Goal: Task Accomplishment & Management: Use online tool/utility

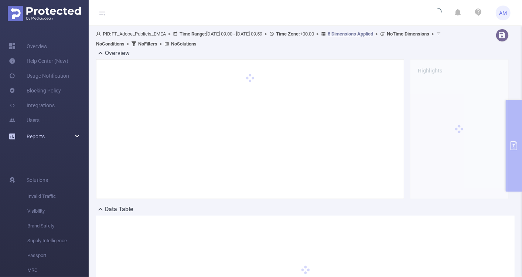
click at [82, 134] on div "Reports" at bounding box center [44, 136] width 89 height 15
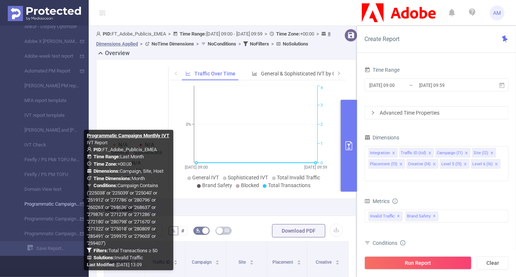
click at [69, 203] on link "Programmatic Campaigns Monthly IVT" at bounding box center [47, 203] width 65 height 15
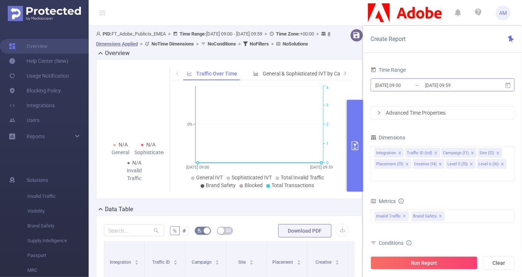
click at [405, 83] on input "2025-09-15 09:00" at bounding box center [404, 85] width 60 height 10
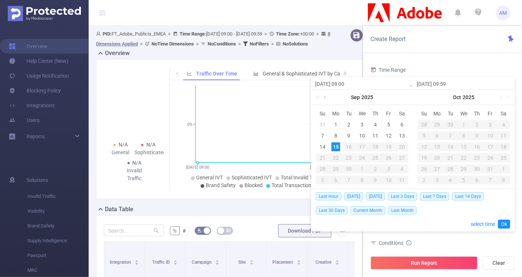
click at [325, 97] on link at bounding box center [325, 97] width 7 height 15
click at [319, 126] on div "1" at bounding box center [322, 124] width 9 height 9
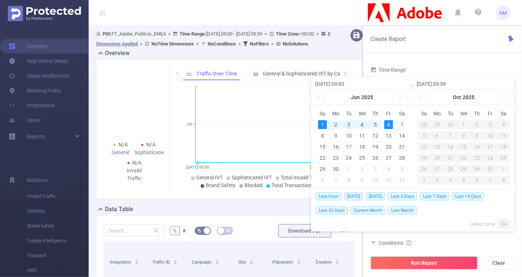
click at [399, 97] on link at bounding box center [399, 97] width 7 height 15
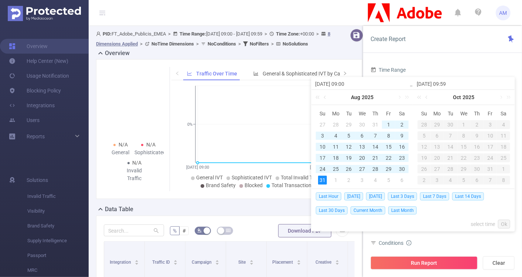
click at [323, 182] on div "31" at bounding box center [322, 179] width 9 height 9
type input "2025-06-01 09:00"
type input "2025-08-31 09:59"
type input "[DATE] 09:00"
type input "2025-08-31 09:59"
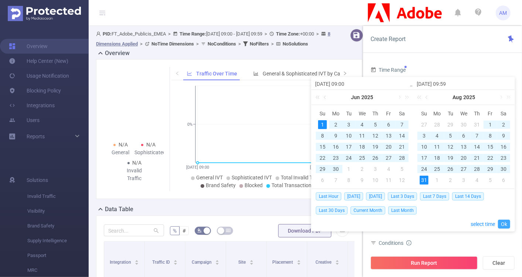
click at [504, 222] on link "Ok" at bounding box center [504, 223] width 12 height 9
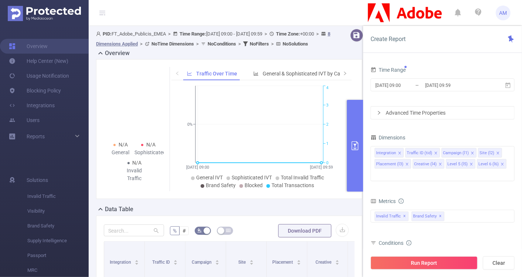
click at [385, 112] on div "Advanced Time Properties" at bounding box center [442, 112] width 143 height 13
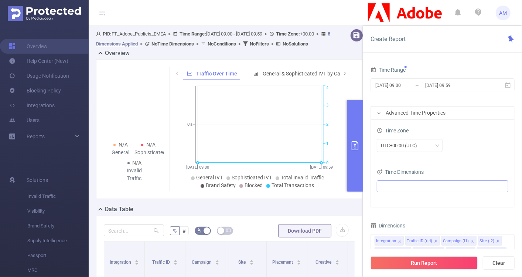
click at [414, 182] on ul at bounding box center [440, 186] width 122 height 11
type input "month"
click at [395, 212] on span at bounding box center [397, 212] width 6 height 6
click at [511, 159] on div "Time Zone UTC+00:00 (UTC) Time Dimensions Month" at bounding box center [442, 163] width 143 height 88
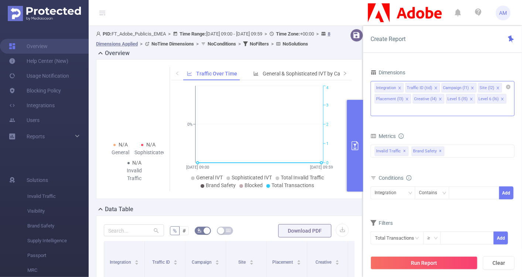
click at [399, 86] on icon "icon: close" at bounding box center [399, 87] width 3 height 3
click at [404, 88] on icon "icon: close" at bounding box center [405, 87] width 3 height 3
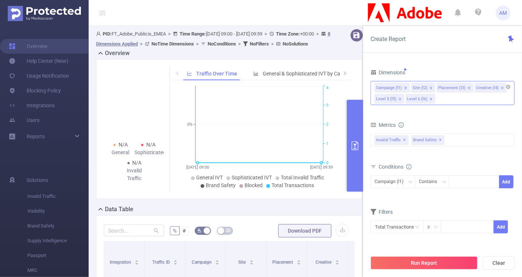
click at [467, 87] on icon "icon: close" at bounding box center [469, 88] width 4 height 4
click at [462, 87] on icon "icon: close" at bounding box center [464, 88] width 4 height 4
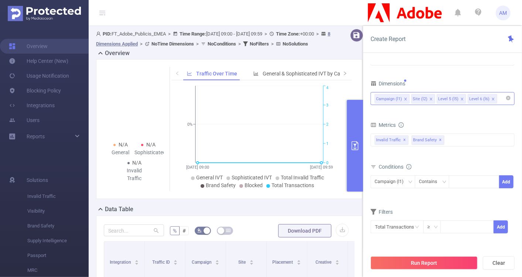
click at [462, 98] on li "Level 5 (l5)" at bounding box center [452, 99] width 30 height 10
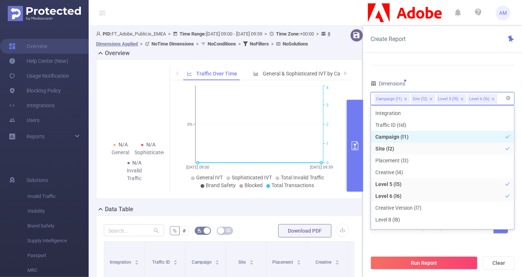
click at [461, 98] on icon "icon: close" at bounding box center [462, 98] width 3 height 3
click at [461, 97] on icon "icon: close" at bounding box center [462, 98] width 3 height 3
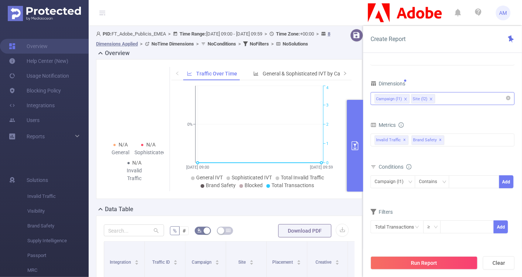
click at [455, 97] on div "Campaign (l1) Site (l2)" at bounding box center [442, 98] width 136 height 12
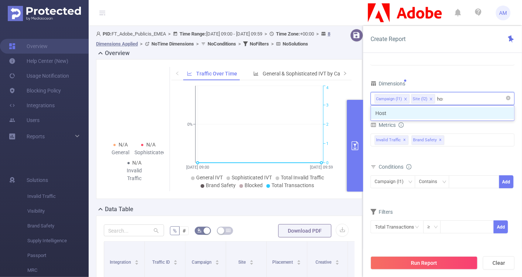
type input "host"
click at [456, 109] on li "Host" at bounding box center [442, 113] width 143 height 12
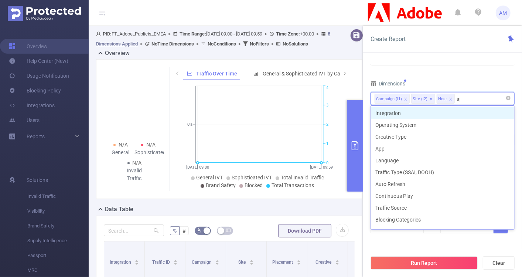
type input "app"
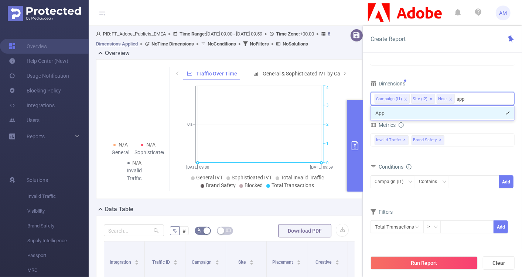
click at [461, 114] on li "App" at bounding box center [442, 113] width 143 height 12
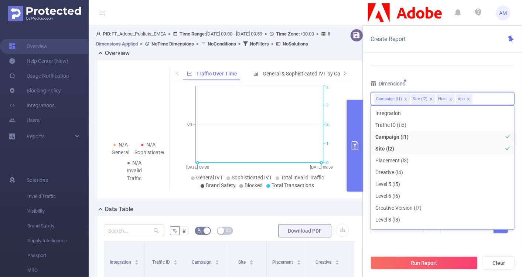
click at [519, 121] on div "Time Range 2025-06-01 09:00 _ 2025-08-31 09:59 Advanced Time Properties Time Zo…" at bounding box center [442, 173] width 159 height 232
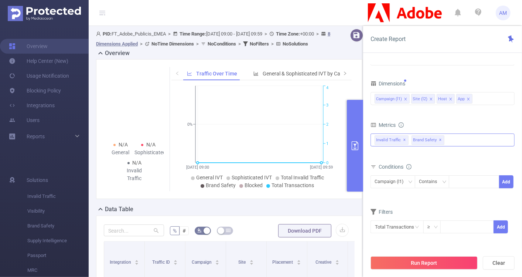
click at [439, 139] on span "✕" at bounding box center [440, 140] width 3 height 9
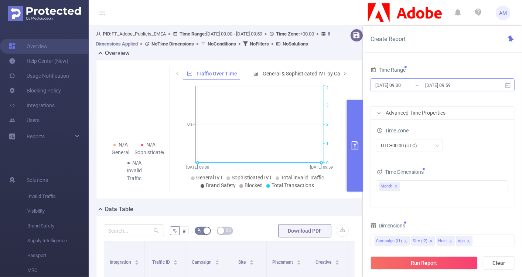
click at [409, 89] on input "[DATE] 09:00" at bounding box center [404, 85] width 60 height 10
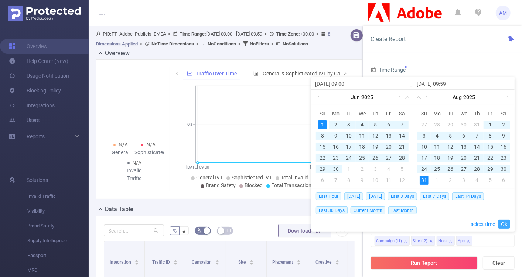
click at [509, 223] on link "Ok" at bounding box center [504, 223] width 12 height 9
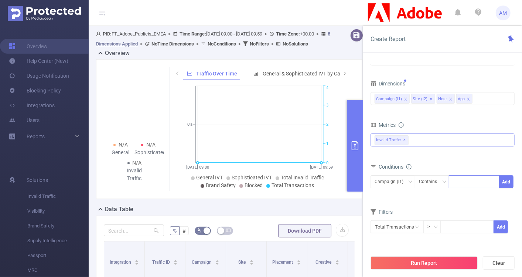
click at [456, 177] on div at bounding box center [474, 181] width 42 height 12
paste input "Process in Campaign & Tag set up"
type input "Process in Campaign & Tag set up"
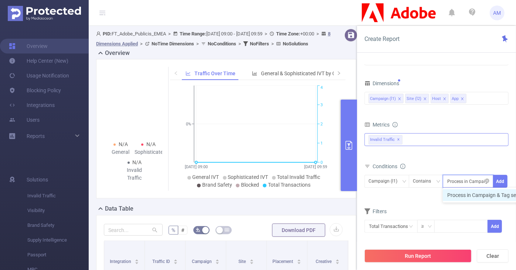
scroll to position [0, 26]
click at [485, 179] on icon "icon: close-circle" at bounding box center [487, 181] width 4 height 4
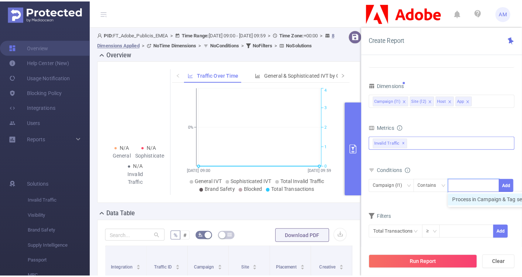
scroll to position [0, 0]
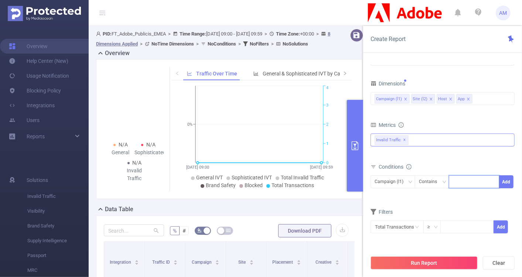
paste input
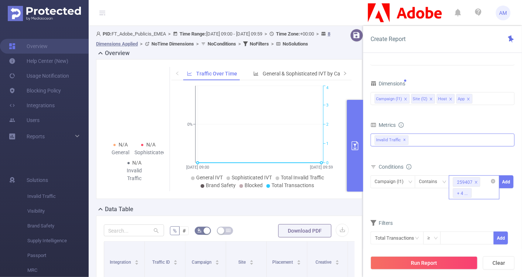
click at [441, 206] on div "Conditions Campaign (l1) Contains 259407 + 4 ... Add" at bounding box center [442, 184] width 144 height 47
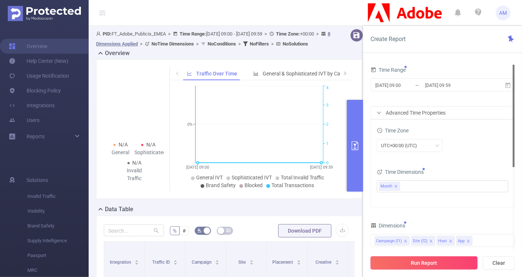
click at [421, 263] on button "Run Report" at bounding box center [423, 262] width 107 height 13
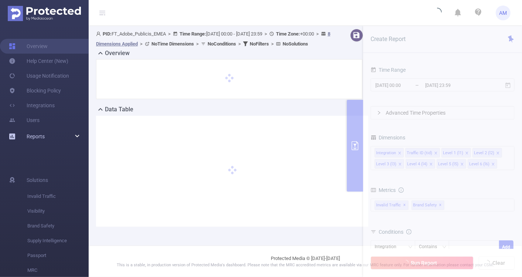
click at [79, 133] on div "Reports" at bounding box center [44, 136] width 89 height 15
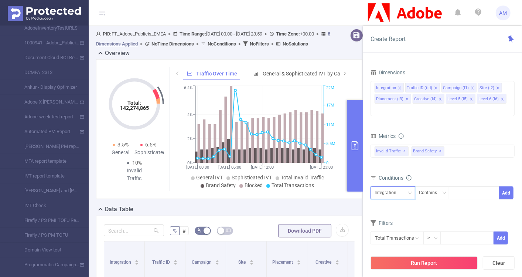
click at [397, 186] on div "Integration" at bounding box center [387, 192] width 27 height 12
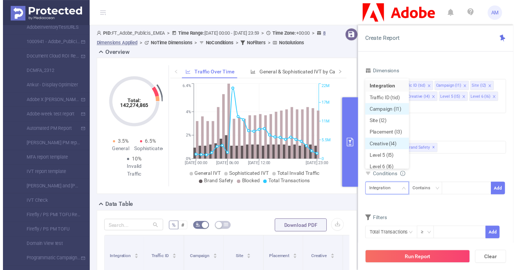
scroll to position [3, 0]
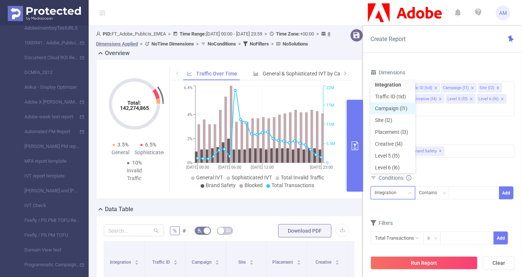
click at [399, 106] on li "Campaign (l1)" at bounding box center [392, 108] width 45 height 12
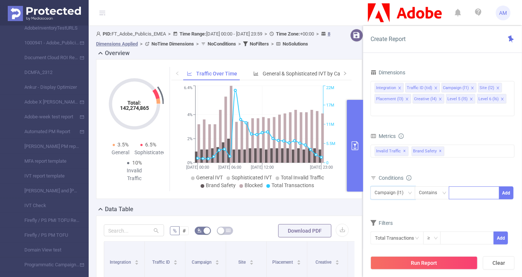
click at [460, 186] on div at bounding box center [474, 192] width 42 height 12
paste input "280796 280798 280809 279603 259407"
type input "280796 280798 280809 279603 259407"
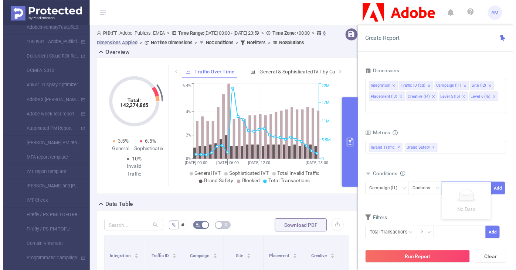
scroll to position [0, 37]
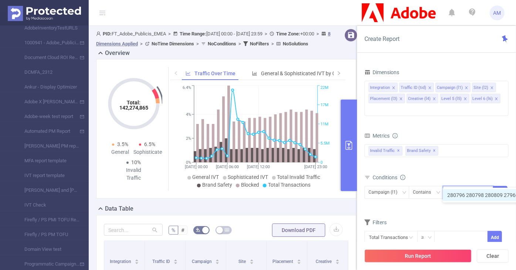
click at [489, 190] on icon "icon: close-circle" at bounding box center [487, 192] width 4 height 4
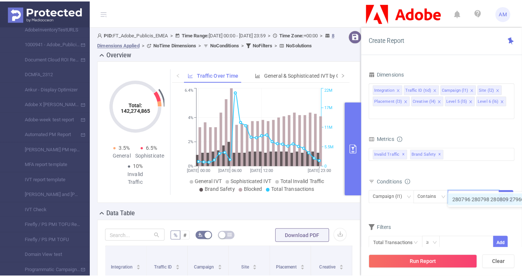
scroll to position [0, 0]
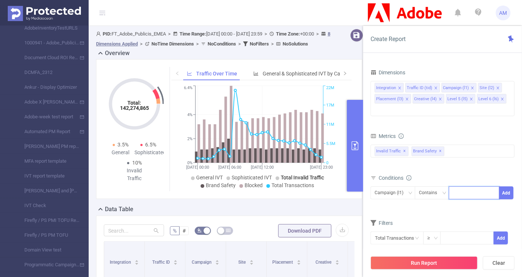
paste input
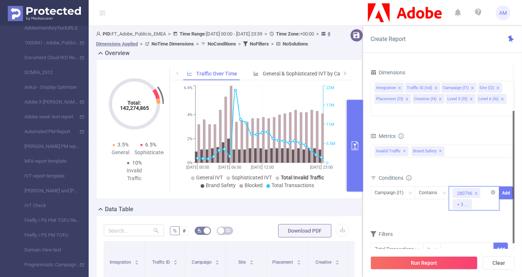
click at [513, 175] on div at bounding box center [514, 177] width 2 height 132
click at [507, 186] on button "Add" at bounding box center [506, 192] width 14 height 13
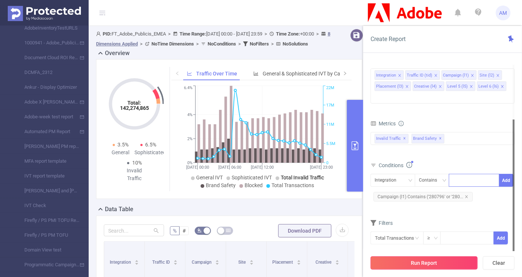
click at [422, 261] on button "Run Report" at bounding box center [423, 262] width 107 height 13
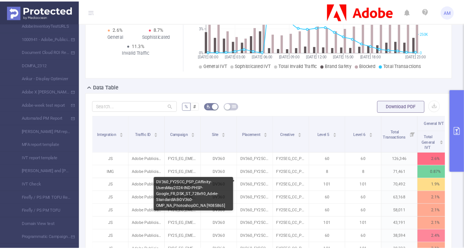
scroll to position [186, 0]
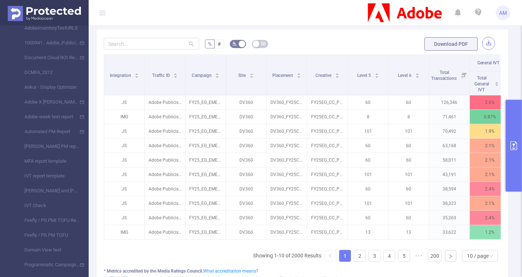
click at [484, 43] on button "button" at bounding box center [488, 43] width 13 height 13
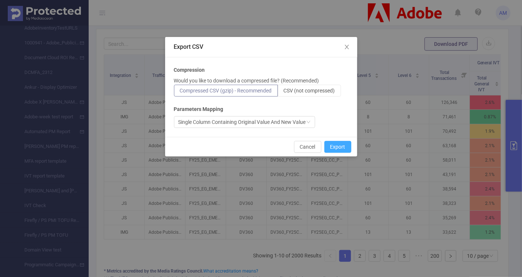
click at [341, 149] on button "Export" at bounding box center [337, 147] width 27 height 12
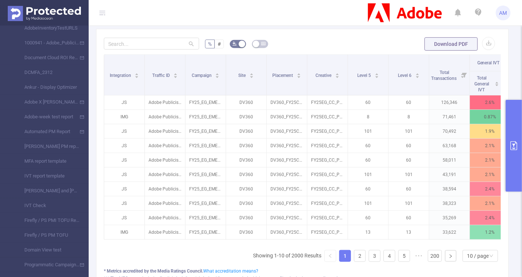
click at [514, 106] on button "primary" at bounding box center [514, 146] width 16 height 92
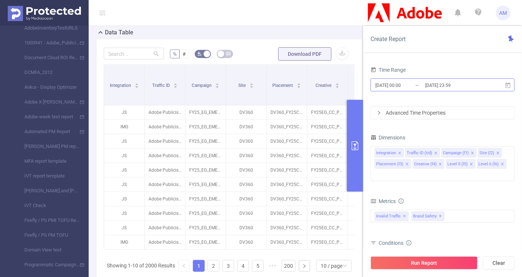
click at [396, 86] on input "2025-04-08 00:00" at bounding box center [404, 85] width 60 height 10
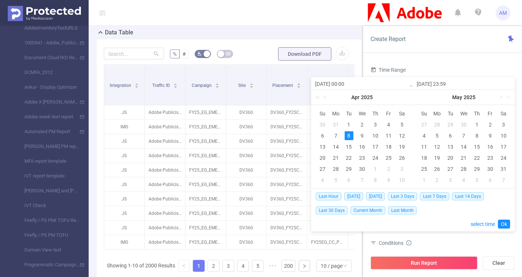
click at [500, 98] on link at bounding box center [500, 97] width 7 height 15
click at [426, 124] on div "1" at bounding box center [424, 124] width 9 height 9
click at [499, 97] on link at bounding box center [500, 97] width 7 height 15
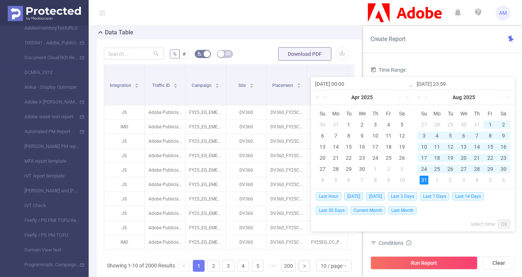
click at [424, 179] on div "31" at bounding box center [424, 179] width 9 height 9
type input "2025-06-01 00:00"
type input "2025-08-31 23:59"
type input "2025-06-01 00:00"
type input "2025-08-31 23:59"
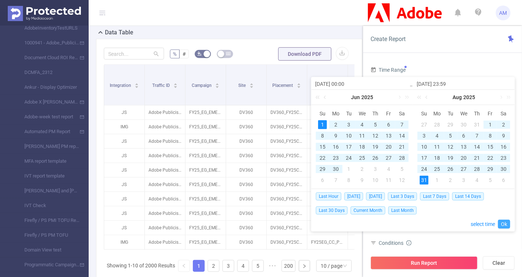
click at [500, 223] on link "Ok" at bounding box center [504, 223] width 12 height 9
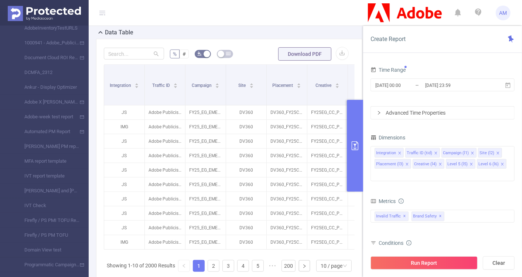
click at [375, 111] on div "Advanced Time Properties" at bounding box center [442, 112] width 143 height 13
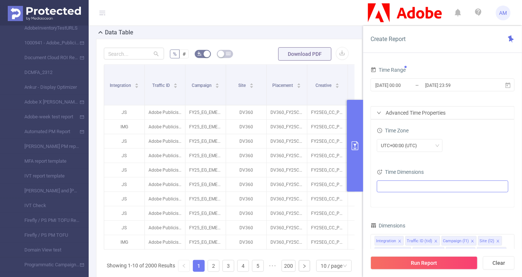
click at [420, 181] on ul at bounding box center [440, 186] width 122 height 11
type input "mon"
click at [396, 213] on span at bounding box center [397, 212] width 6 height 6
click at [458, 157] on div "Time Zone UTC+00:00 (UTC)" at bounding box center [442, 141] width 131 height 32
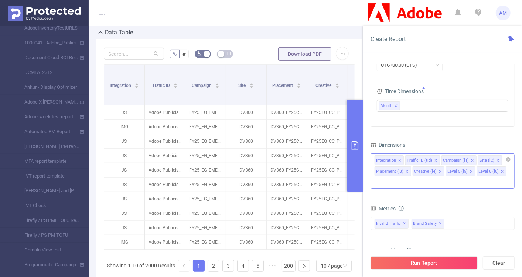
click at [399, 157] on span at bounding box center [400, 160] width 4 height 8
click at [404, 159] on icon "icon: close" at bounding box center [405, 160] width 3 height 3
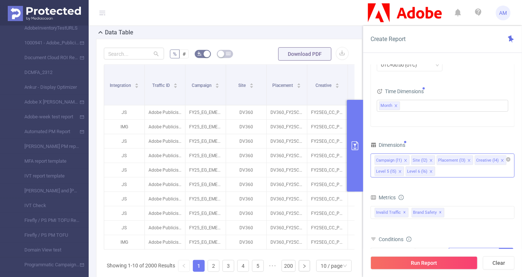
click at [468, 160] on icon "icon: close" at bounding box center [469, 160] width 3 height 3
click at [463, 160] on icon "icon: close" at bounding box center [464, 160] width 4 height 4
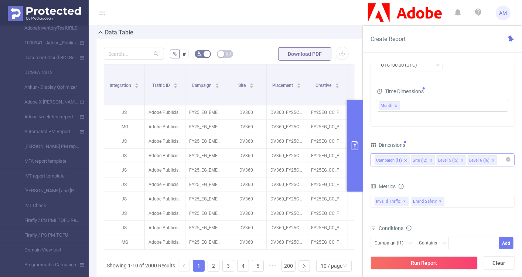
click at [462, 160] on li "Level 5 (l5)" at bounding box center [452, 160] width 30 height 10
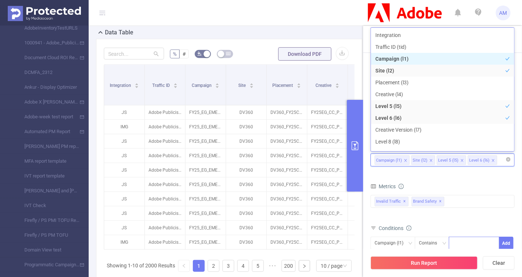
click at [462, 160] on li "Level 5 (l5)" at bounding box center [452, 160] width 30 height 10
click at [461, 160] on icon "icon: close" at bounding box center [462, 160] width 3 height 3
click at [441, 175] on form "Dimensions Campaign (l1) Site (l2) Metrics Total General IVT Data Centers Discl…" at bounding box center [442, 228] width 144 height 177
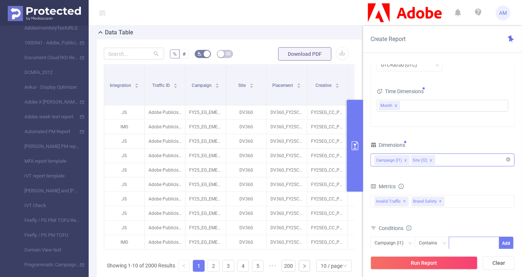
click at [439, 160] on div "Campaign (l1) Site (l2)" at bounding box center [442, 160] width 136 height 12
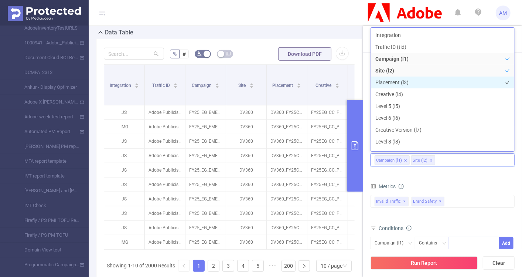
click at [407, 85] on li "Placement (l3)" at bounding box center [442, 82] width 143 height 12
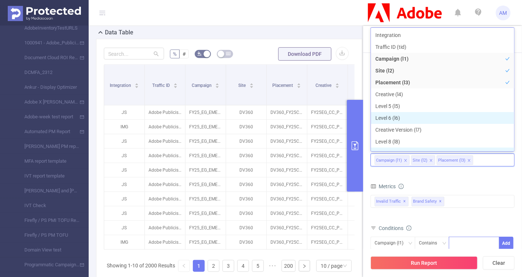
scroll to position [7, 0]
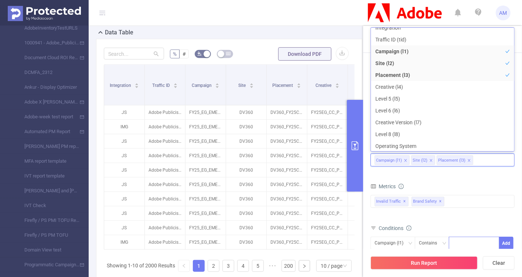
click at [426, 161] on li "Site (l2)" at bounding box center [423, 160] width 24 height 10
click at [429, 160] on icon "icon: close" at bounding box center [431, 160] width 4 height 4
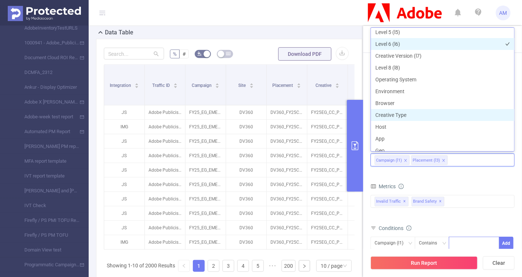
scroll to position [0, 0]
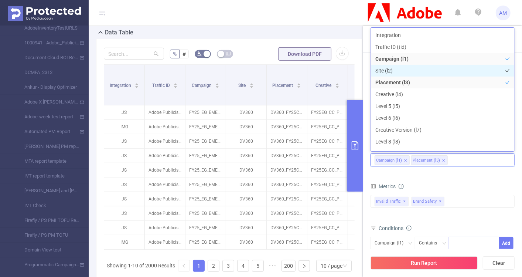
click at [398, 69] on li "Site (l2)" at bounding box center [442, 71] width 143 height 12
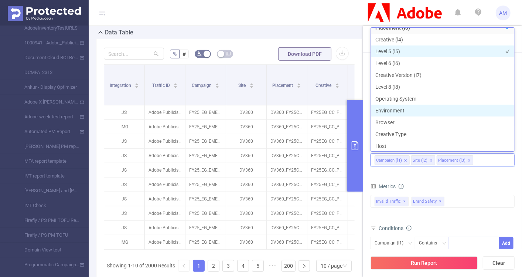
scroll to position [107, 0]
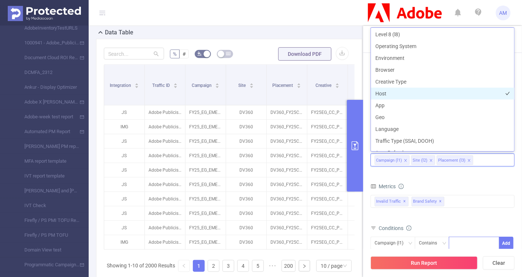
click at [407, 96] on li "Host" at bounding box center [442, 94] width 143 height 12
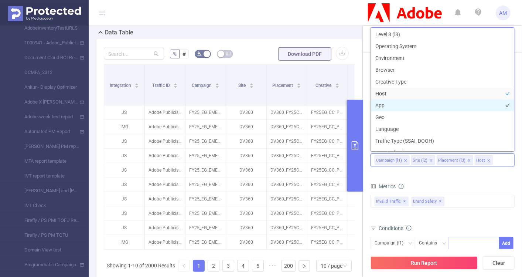
click at [405, 100] on li "App" at bounding box center [442, 105] width 143 height 12
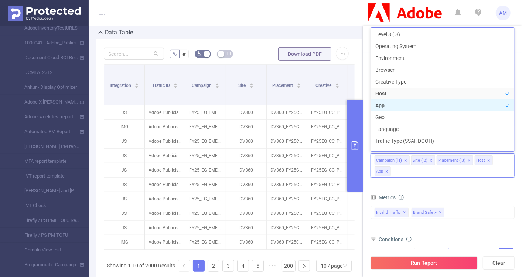
scroll to position [114, 0]
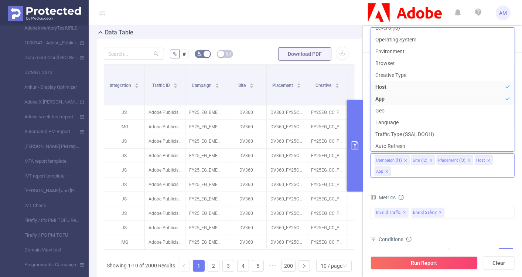
click at [471, 190] on form "Dimensions Campaign (l1) Site (l2) Placement (l3) Host App Metrics Total Genera…" at bounding box center [442, 234] width 144 height 188
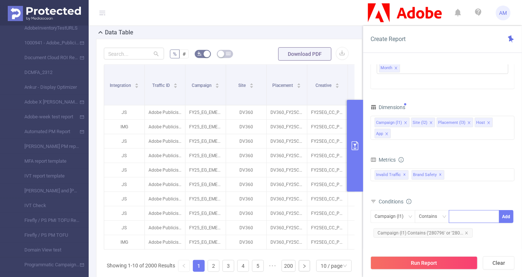
click at [468, 122] on icon "icon: close" at bounding box center [469, 122] width 3 height 3
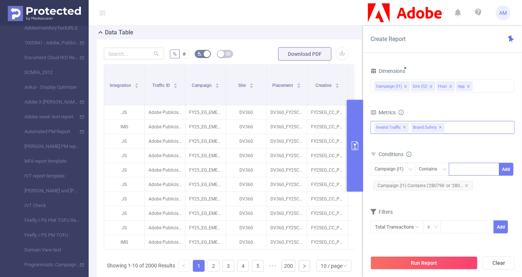
click at [440, 127] on span "Brand Safety ✕" at bounding box center [427, 128] width 33 height 10
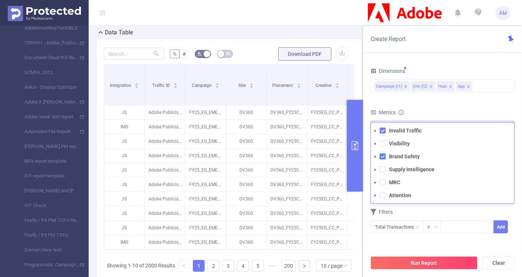
click at [385, 154] on span at bounding box center [383, 156] width 6 height 6
click at [521, 131] on div "Time Range 2025-06-01 00:00 _ 2025-08-31 23:59 Advanced Time Properties Time Zo…" at bounding box center [442, 173] width 159 height 232
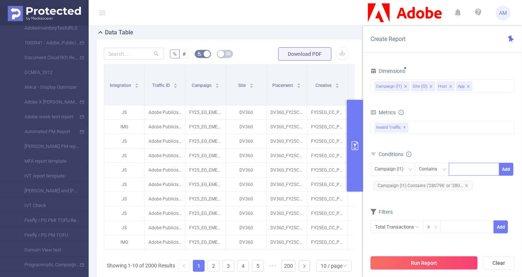
click at [437, 267] on button "Run Report" at bounding box center [423, 262] width 107 height 13
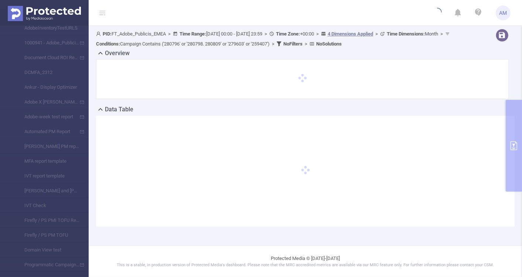
scroll to position [0, 0]
click at [511, 146] on div at bounding box center [305, 171] width 418 height 111
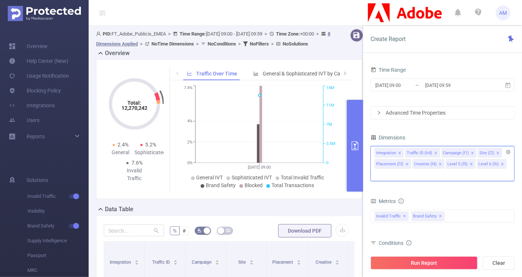
click at [378, 170] on input at bounding box center [376, 175] width 4 height 10
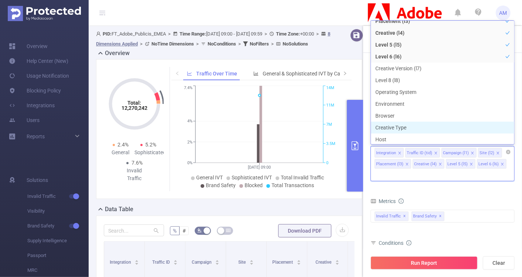
scroll to position [55, 0]
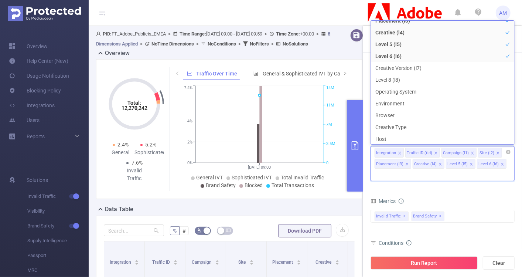
click at [401, 153] on li "Integration" at bounding box center [388, 153] width 29 height 10
click at [399, 151] on icon "icon: close" at bounding box center [400, 153] width 4 height 4
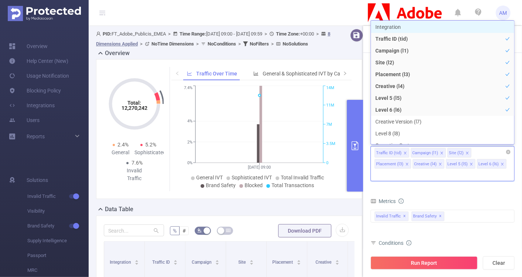
click at [405, 153] on icon "icon: close" at bounding box center [405, 153] width 4 height 4
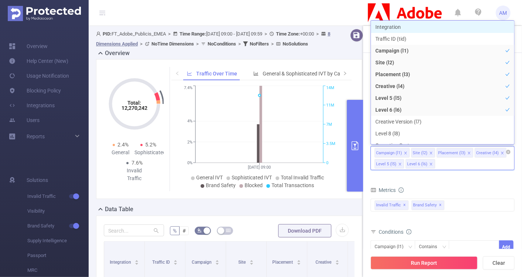
click at [467, 151] on icon "icon: close" at bounding box center [469, 153] width 4 height 4
click at [463, 153] on icon "icon: close" at bounding box center [464, 152] width 3 height 3
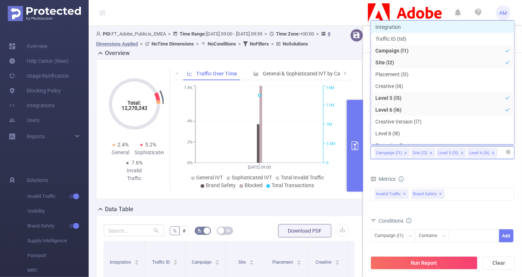
click at [461, 153] on icon "icon: close" at bounding box center [462, 152] width 3 height 3
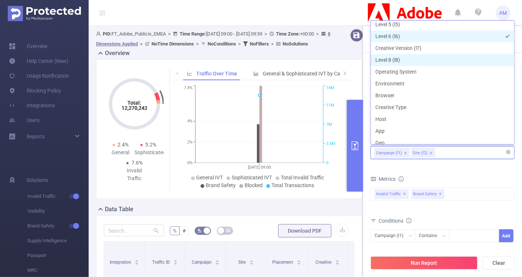
scroll to position [75, 0]
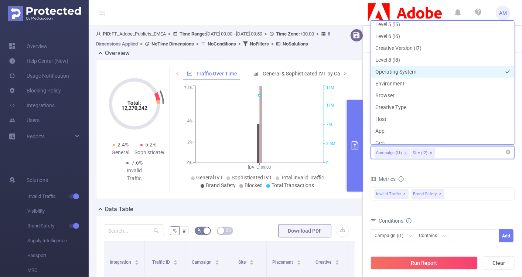
click at [421, 73] on li "Operating System" at bounding box center [442, 72] width 143 height 12
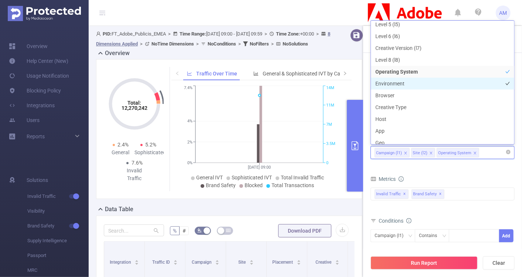
click at [421, 85] on li "Environment" at bounding box center [442, 84] width 143 height 12
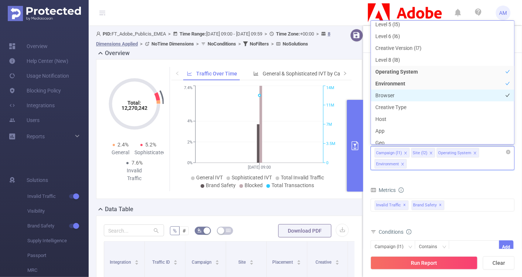
click at [422, 94] on li "Browser" at bounding box center [442, 95] width 143 height 12
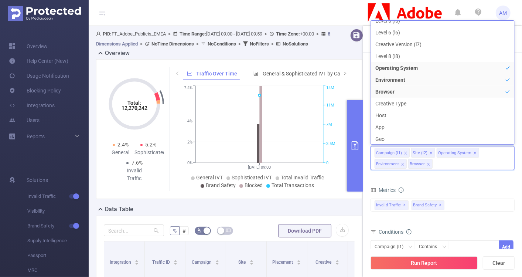
click at [477, 177] on form "Dimensions Campaign (l1) Site (l2) Operating System Environment Browser Metrics…" at bounding box center [442, 219] width 144 height 175
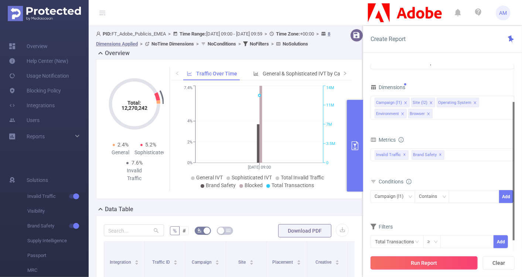
click at [458, 260] on button "Run Report" at bounding box center [423, 262] width 107 height 13
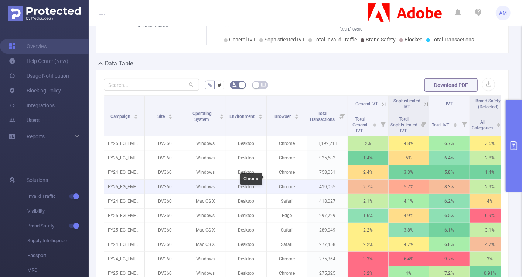
scroll to position [144, 0]
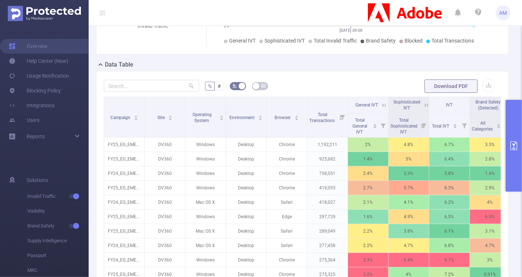
click at [514, 141] on icon "primary" at bounding box center [513, 145] width 7 height 9
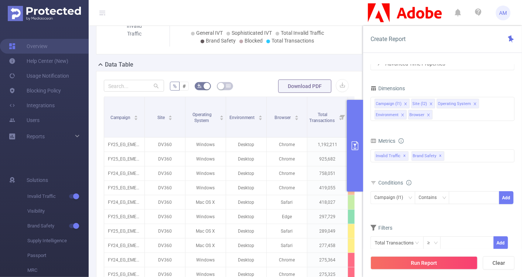
click at [473, 102] on icon "icon: close" at bounding box center [475, 104] width 4 height 4
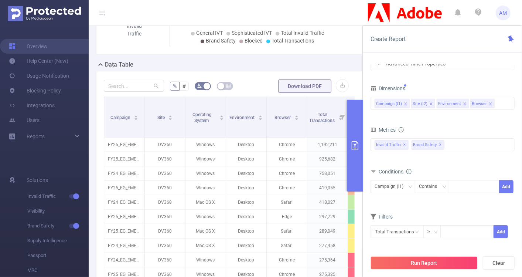
click at [490, 103] on li "Browser" at bounding box center [482, 104] width 24 height 10
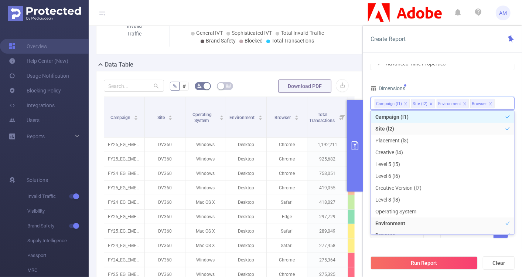
click at [489, 103] on icon "icon: close" at bounding box center [490, 103] width 3 height 3
click at [485, 103] on div "Campaign (l1) Site (l2) Environment" at bounding box center [442, 103] width 136 height 12
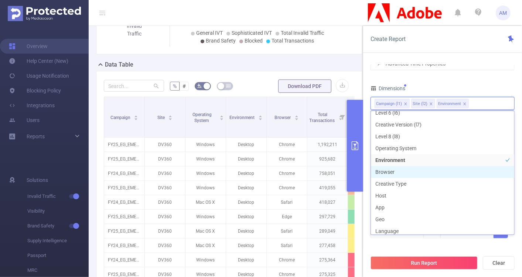
scroll to position [103, 0]
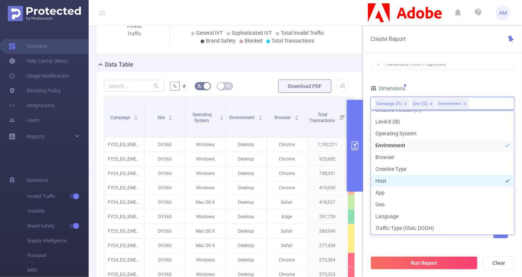
click at [410, 178] on li "Host" at bounding box center [442, 181] width 143 height 12
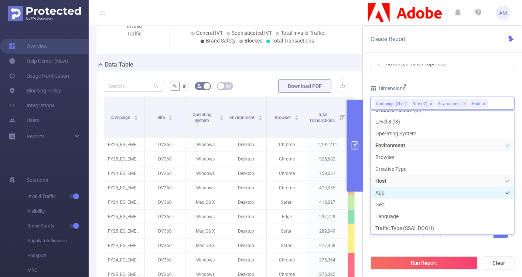
click at [405, 189] on li "App" at bounding box center [442, 192] width 143 height 12
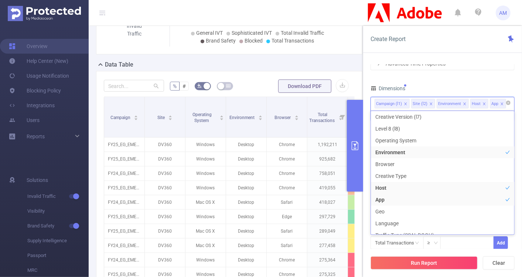
drag, startPoint x: 446, startPoint y: 102, endPoint x: 475, endPoint y: 103, distance: 28.1
click at [475, 97] on ul "Campaign (l1) Site (l2) Environment Host App" at bounding box center [442, 97] width 136 height 0
click at [463, 104] on icon "icon: close" at bounding box center [465, 104] width 4 height 4
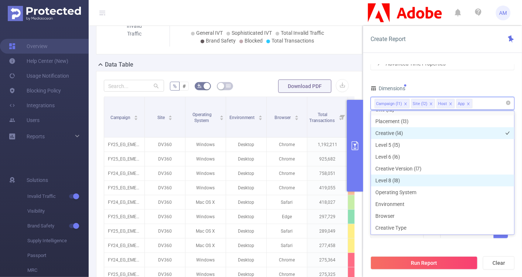
scroll to position [53, 0]
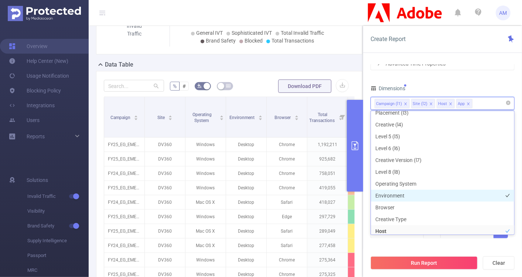
click at [413, 194] on li "Environment" at bounding box center [442, 195] width 143 height 12
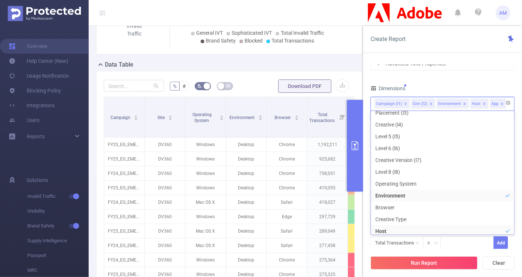
scroll to position [48, 0]
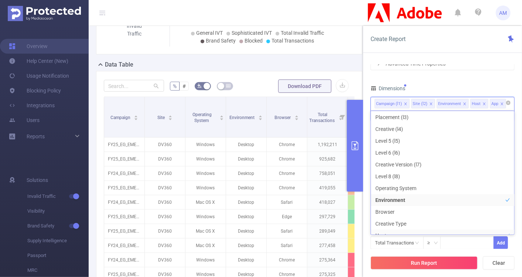
click at [469, 86] on div "Dimensions" at bounding box center [442, 89] width 144 height 12
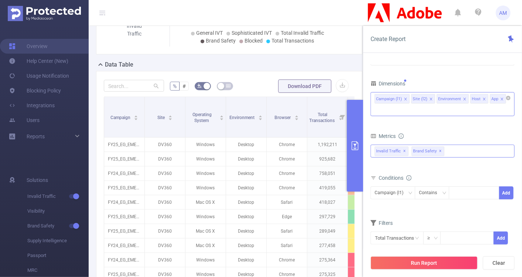
click at [439, 147] on span "✕" at bounding box center [440, 151] width 3 height 9
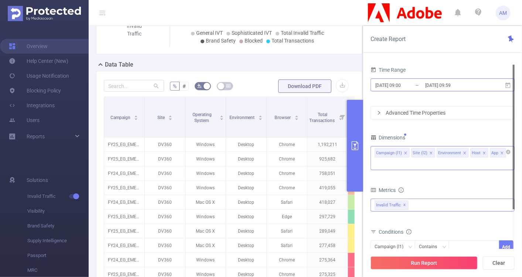
click at [398, 84] on input "[DATE] 09:00" at bounding box center [404, 85] width 60 height 10
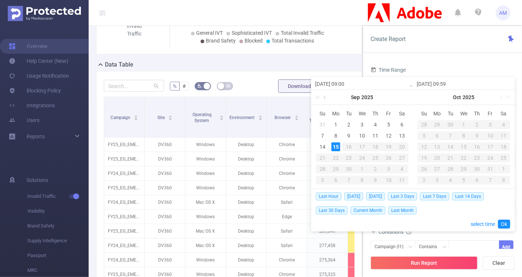
click at [327, 98] on link at bounding box center [325, 97] width 7 height 15
click at [325, 98] on link at bounding box center [325, 97] width 7 height 15
click at [324, 124] on div "1" at bounding box center [322, 124] width 9 height 9
click at [400, 96] on link at bounding box center [399, 97] width 7 height 15
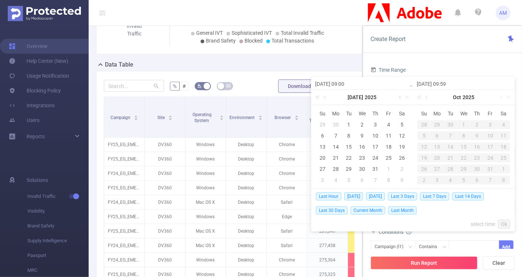
click at [400, 96] on link at bounding box center [399, 97] width 7 height 15
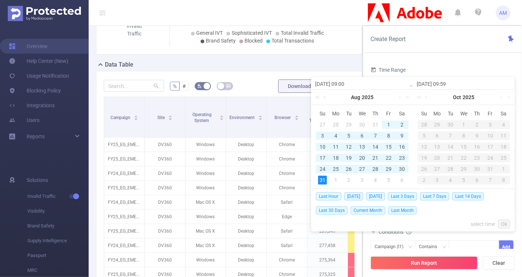
click at [319, 179] on div "31" at bounding box center [322, 179] width 9 height 9
type input "[DATE] 09:00"
type input "2025-08-31 09:59"
type input "[DATE] 09:00"
type input "2025-08-31 09:59"
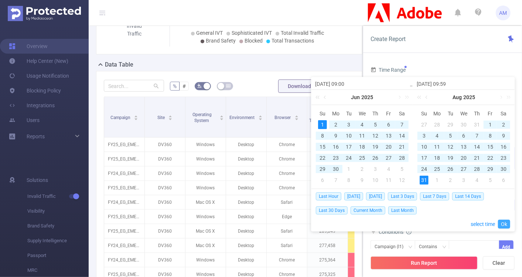
click at [503, 224] on link "Ok" at bounding box center [504, 223] width 12 height 9
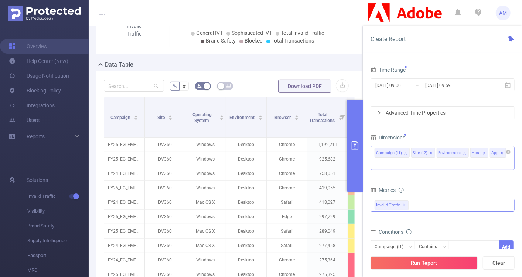
click at [380, 113] on icon "icon: right" at bounding box center [379, 112] width 4 height 4
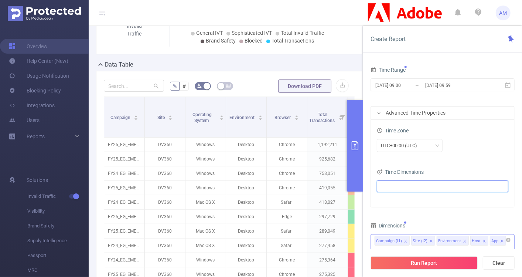
click at [417, 186] on ul at bounding box center [440, 186] width 122 height 11
type input "mon"
click at [393, 212] on span at bounding box center [389, 212] width 9 height 9
click at [396, 213] on span at bounding box center [397, 212] width 6 height 6
click at [500, 155] on div "Time Zone UTC+00:00 (UTC)" at bounding box center [442, 141] width 131 height 32
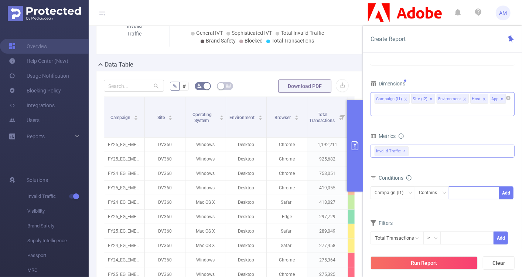
click at [453, 188] on input at bounding box center [454, 193] width 3 height 10
paste input
click at [420, 205] on div "Conditions Campaign (l1) Contains 259407 + 4 ... Add" at bounding box center [442, 195] width 144 height 47
click at [503, 186] on button "Add" at bounding box center [506, 192] width 14 height 13
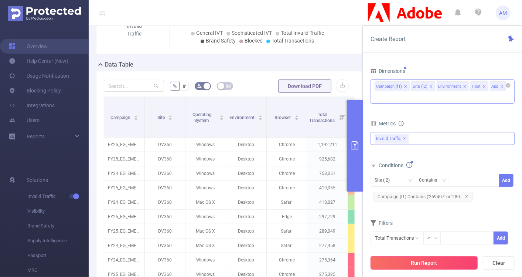
click at [429, 265] on button "Run Report" at bounding box center [423, 262] width 107 height 13
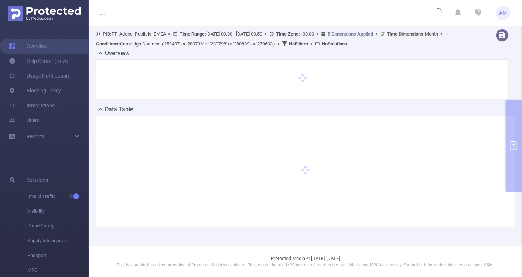
scroll to position [0, 0]
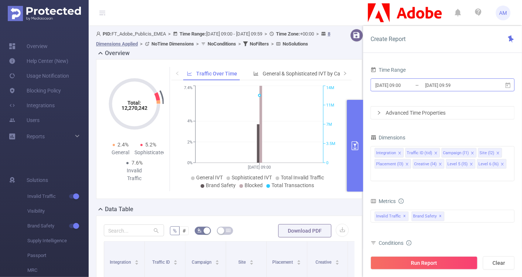
click at [394, 86] on input "[DATE] 09:00" at bounding box center [404, 85] width 60 height 10
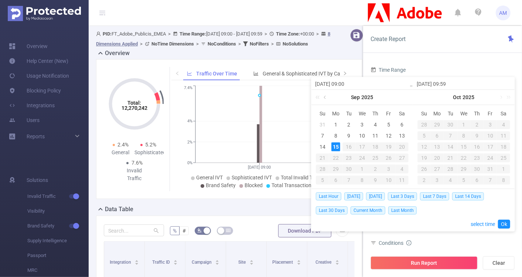
click at [325, 97] on link at bounding box center [325, 97] width 7 height 15
click at [322, 123] on div "1" at bounding box center [322, 124] width 9 height 9
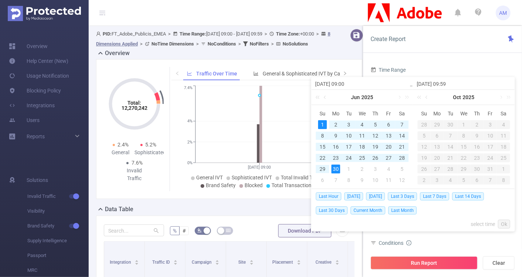
click at [336, 168] on div "30" at bounding box center [335, 168] width 9 height 9
type input "[DATE] 09:00"
type input "[DATE] 09:59"
type input "[DATE] 09:00"
type input "[DATE] 09:59"
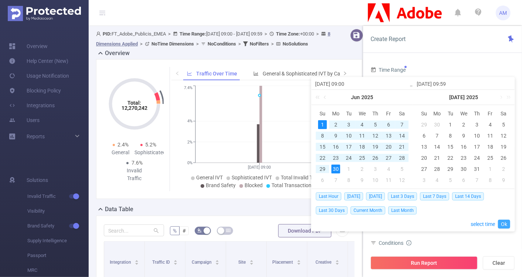
click at [502, 221] on link "Ok" at bounding box center [504, 223] width 12 height 9
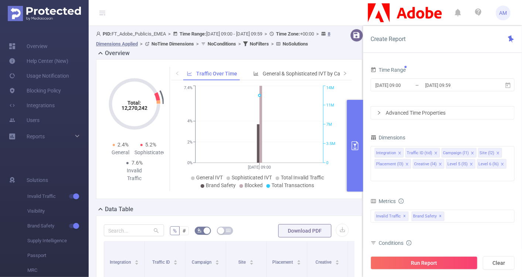
click at [377, 113] on icon "icon: right" at bounding box center [379, 112] width 4 height 4
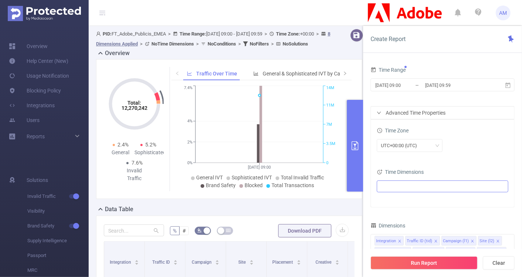
click at [408, 182] on ul at bounding box center [440, 186] width 122 height 11
type input "mont"
click at [400, 212] on li "Month (Example: 09 )" at bounding box center [446, 212] width 122 height 10
click at [396, 213] on span at bounding box center [397, 212] width 6 height 6
click at [466, 156] on div "Time Zone UTC+00:00 (UTC)" at bounding box center [442, 141] width 131 height 32
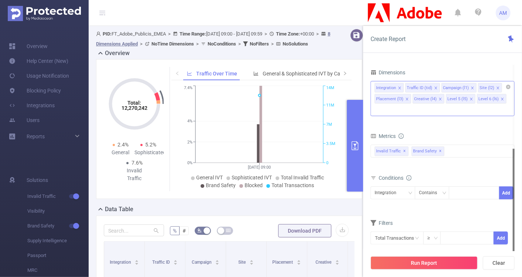
click at [400, 85] on span at bounding box center [400, 88] width 4 height 8
click at [404, 87] on icon "icon: close" at bounding box center [405, 88] width 4 height 4
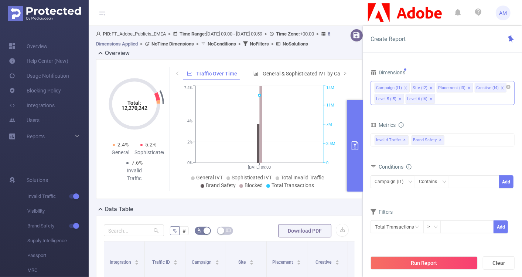
click at [464, 86] on li "Placement (l3)" at bounding box center [455, 88] width 37 height 10
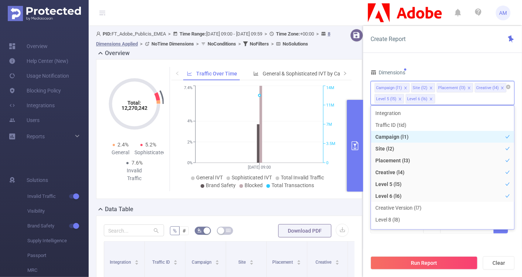
click at [468, 86] on icon "icon: close" at bounding box center [469, 87] width 3 height 3
click at [463, 88] on icon "icon: close" at bounding box center [464, 87] width 3 height 3
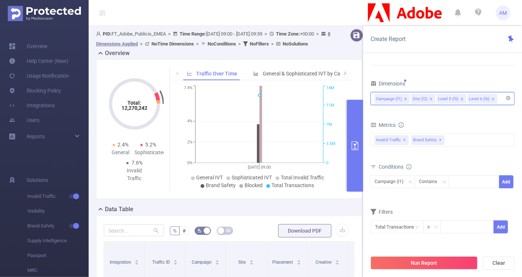
click at [460, 99] on icon "icon: close" at bounding box center [462, 99] width 4 height 4
click at [461, 98] on icon "icon: close" at bounding box center [462, 98] width 3 height 3
click at [458, 99] on div "Campaign (l1) Site (l2)" at bounding box center [442, 98] width 136 height 12
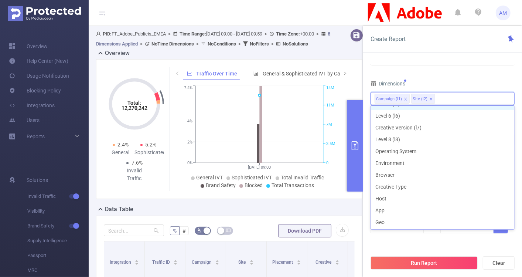
scroll to position [83, 0]
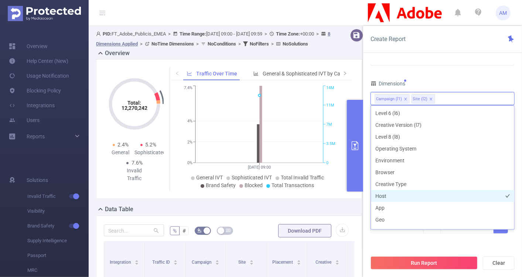
click at [422, 191] on li "Host" at bounding box center [442, 196] width 143 height 12
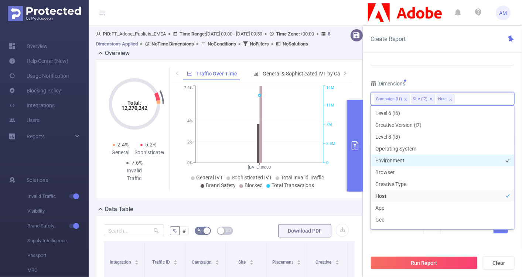
click at [409, 161] on li "Environment" at bounding box center [442, 160] width 143 height 12
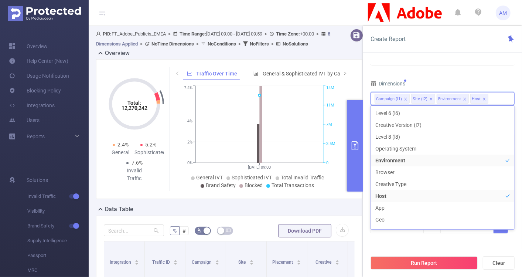
click at [487, 79] on div "Dimensions" at bounding box center [442, 84] width 144 height 12
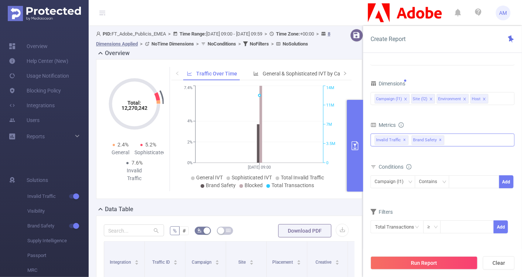
click at [440, 141] on span "Brand Safety ✕" at bounding box center [427, 140] width 33 height 10
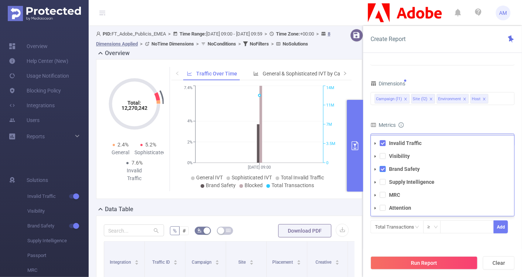
click at [381, 168] on span at bounding box center [383, 169] width 6 height 6
click at [449, 118] on form "Dimensions Campaign (l1) Site (l2) Environment Host Metrics Total General IVT D…" at bounding box center [442, 160] width 144 height 164
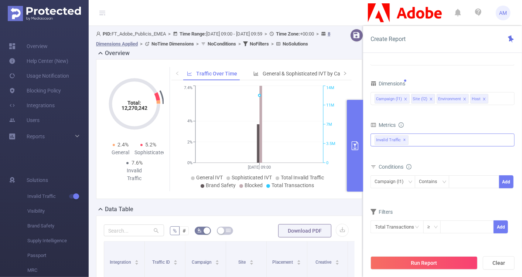
click at [409, 140] on div "Invalid Traffic ✕" at bounding box center [392, 139] width 37 height 11
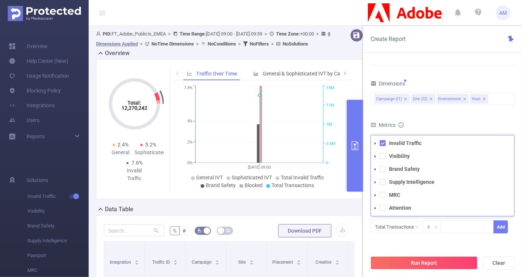
click at [416, 110] on div "Dimensions Campaign (l1) Site (l2) Environment Host" at bounding box center [442, 94] width 144 height 32
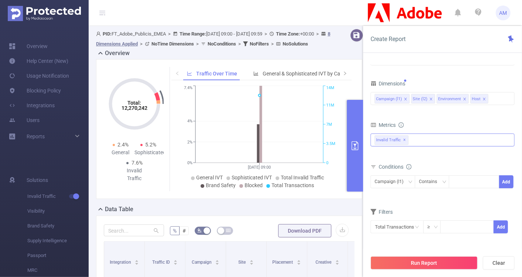
click at [424, 138] on div "Invalid Traffic ✕ Invalid Traffic Visibility Brand Safety Supply Intelligence M…" at bounding box center [442, 139] width 144 height 13
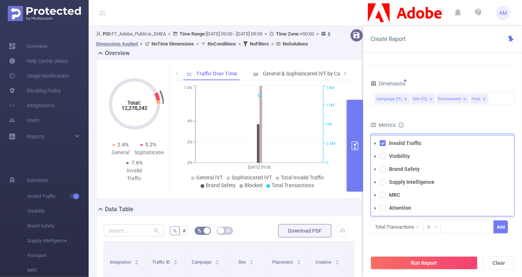
click at [377, 168] on icon "icon: caret-down" at bounding box center [375, 169] width 4 height 4
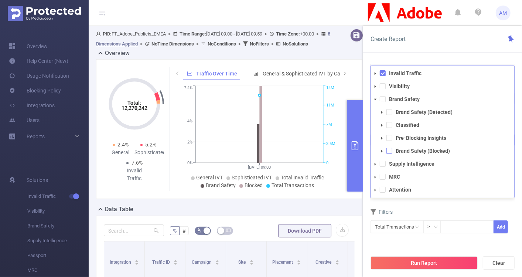
click at [388, 149] on span at bounding box center [389, 151] width 6 height 6
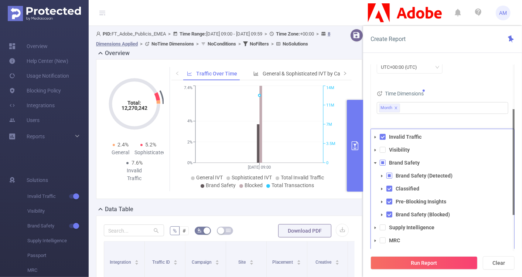
click at [444, 124] on div "Time Zone UTC+00:00 (UTC) Time Dimensions Month" at bounding box center [442, 85] width 143 height 88
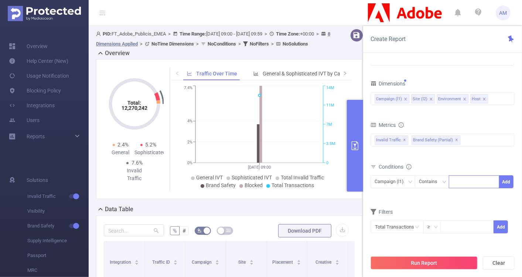
click at [467, 183] on div at bounding box center [474, 181] width 42 height 12
paste input
click at [415, 213] on form "Dimensions Campaign (l1) Site (l2) Environment Host Metrics Total General IVT D…" at bounding box center [442, 165] width 144 height 175
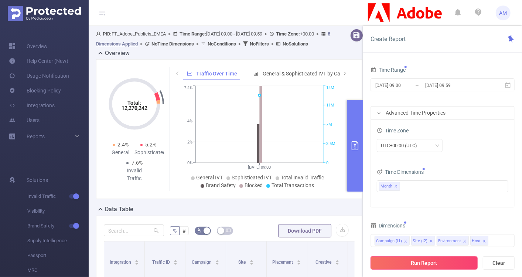
click at [413, 263] on button "Run Report" at bounding box center [423, 262] width 107 height 13
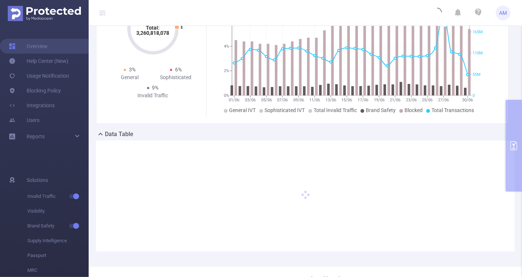
scroll to position [76, 0]
click at [513, 148] on div "PID: FT_Adobe_Publicis_EMEA > Time Range: 2025-06-01 09:00 - 2025-06-30 09:59 >…" at bounding box center [305, 107] width 433 height 315
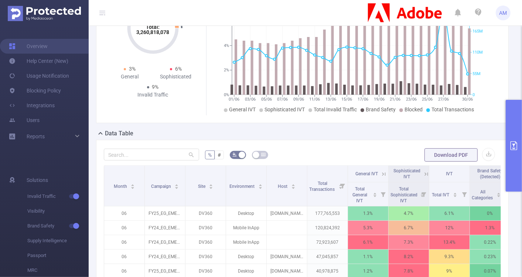
click at [512, 141] on icon "primary" at bounding box center [513, 145] width 7 height 9
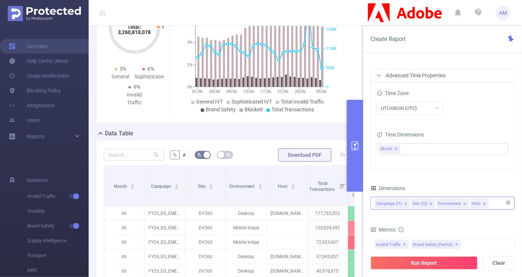
click at [494, 203] on div "Campaign (l1) Site (l2) Environment Host" at bounding box center [442, 203] width 136 height 12
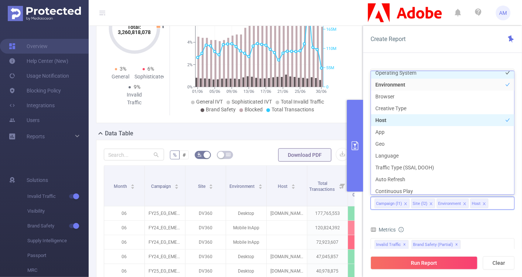
scroll to position [127, 0]
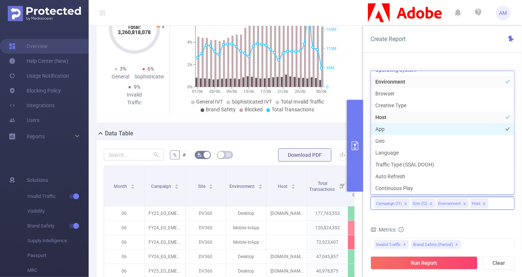
click at [402, 129] on li "App" at bounding box center [442, 129] width 143 height 12
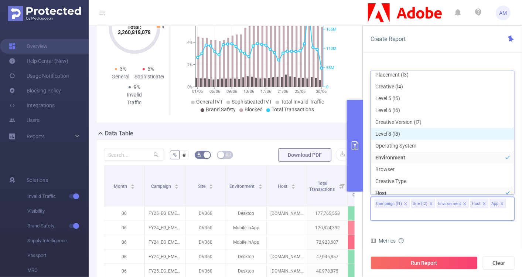
scroll to position [0, 0]
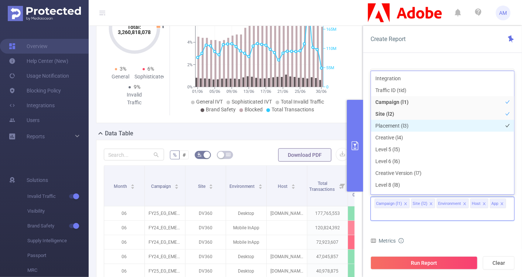
click at [403, 126] on li "Placement (l3)" at bounding box center [442, 126] width 143 height 12
click at [452, 232] on form "Dimensions Campaign (l1) Site (l2) Placement (l3) Environment Host App Metrics …" at bounding box center [442, 276] width 144 height 186
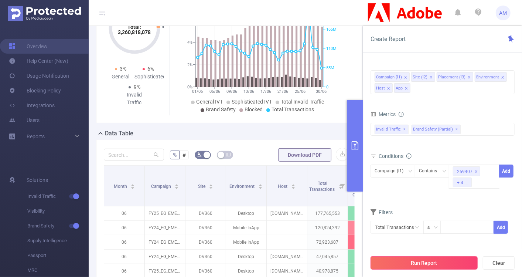
click at [387, 264] on button "Run Report" at bounding box center [423, 262] width 107 height 13
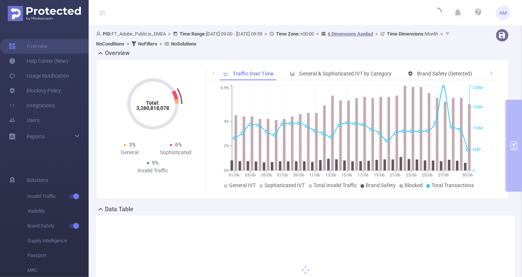
click at [511, 122] on div "PID: FT_Adobe_Publicis_EMEA > Time Range: 2025-06-01 09:00 - 2025-06-30 09:59 >…" at bounding box center [305, 183] width 433 height 315
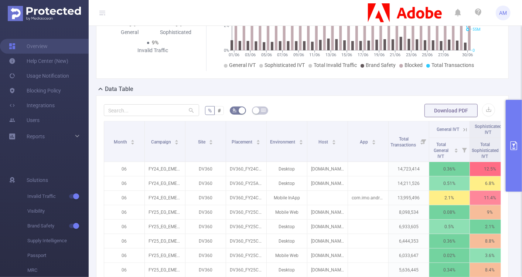
scroll to position [122, 0]
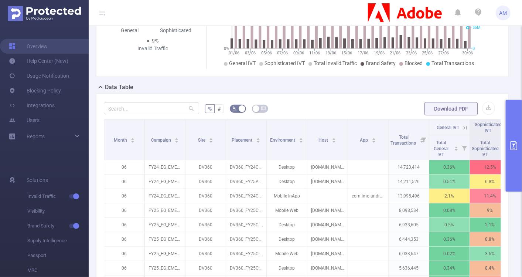
click at [508, 120] on button "primary" at bounding box center [514, 146] width 16 height 92
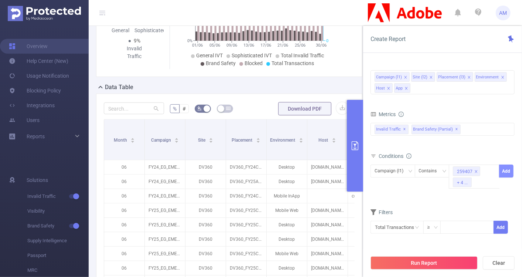
click at [503, 172] on button "Add" at bounding box center [506, 170] width 14 height 13
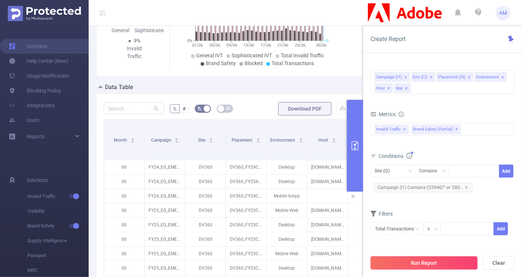
click at [436, 264] on button "Run Report" at bounding box center [423, 262] width 107 height 13
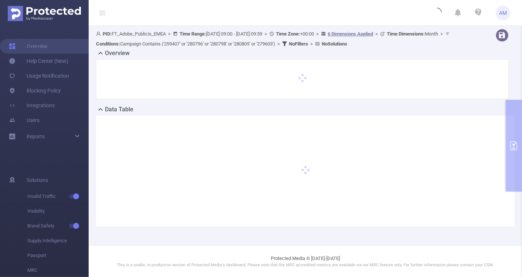
scroll to position [0, 0]
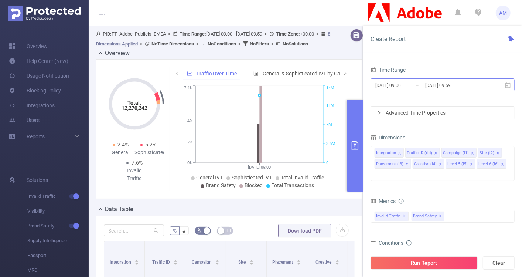
click at [407, 82] on input "[DATE] 09:00" at bounding box center [404, 85] width 60 height 10
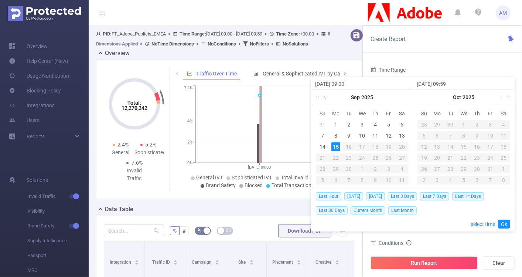
click at [325, 97] on link at bounding box center [325, 97] width 7 height 15
click at [320, 123] on div "1" at bounding box center [322, 124] width 9 height 9
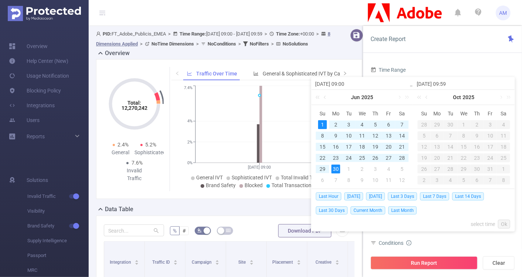
click at [333, 171] on div "30" at bounding box center [335, 168] width 9 height 9
type input "[DATE] 09:00"
type input "[DATE] 09:59"
type input "[DATE] 09:00"
type input "[DATE] 09:59"
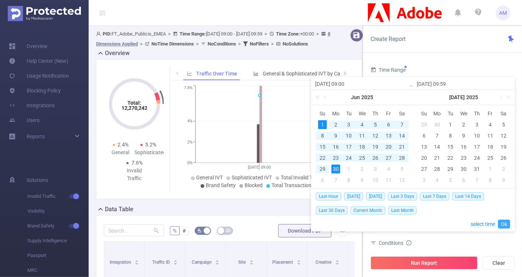
click at [508, 222] on link "Ok" at bounding box center [504, 223] width 12 height 9
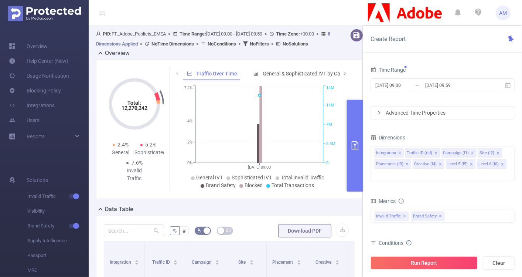
click at [419, 111] on div "Advanced Time Properties" at bounding box center [442, 112] width 143 height 13
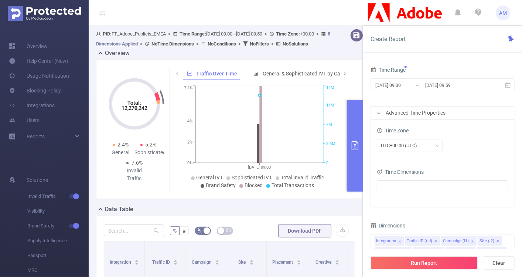
click at [422, 177] on div "Time Dimensions" at bounding box center [442, 173] width 131 height 12
click at [422, 185] on ul at bounding box center [440, 186] width 122 height 11
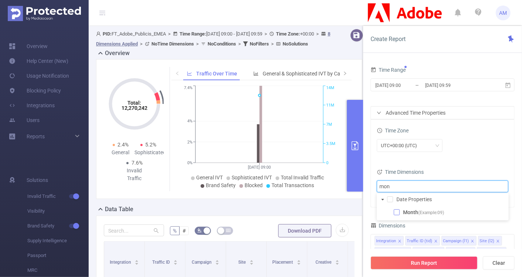
type input "mon"
click at [397, 213] on span at bounding box center [397, 212] width 6 height 6
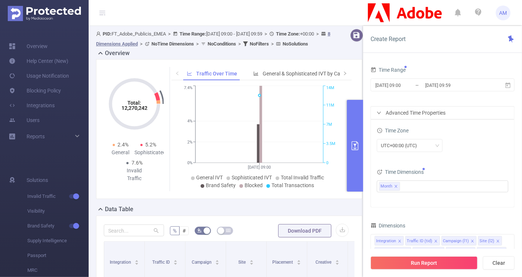
click at [500, 139] on div "UTC+00:00 (UTC)" at bounding box center [442, 145] width 131 height 13
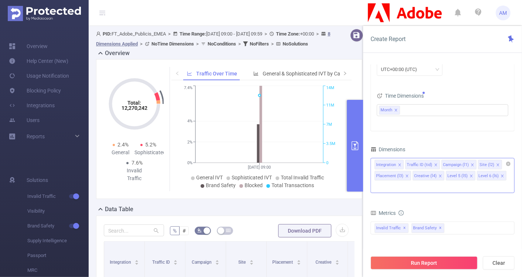
click at [398, 163] on icon "icon: close" at bounding box center [400, 165] width 4 height 4
click at [403, 164] on icon "icon: close" at bounding box center [405, 165] width 4 height 4
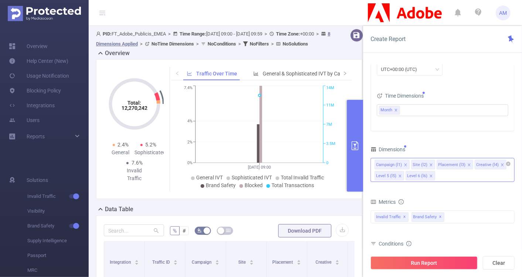
click at [500, 163] on icon "icon: close" at bounding box center [502, 165] width 4 height 4
click at [498, 163] on icon "icon: close" at bounding box center [500, 165] width 4 height 4
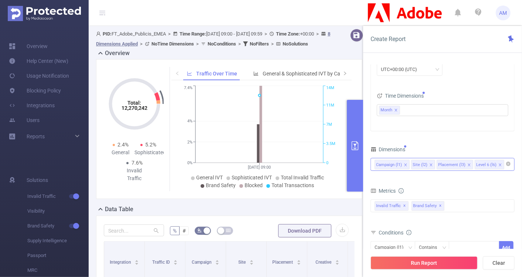
click at [498, 161] on span at bounding box center [500, 165] width 4 height 8
click at [487, 162] on div "Campaign (l1) Site (l2) Placement (l3)" at bounding box center [442, 164] width 136 height 12
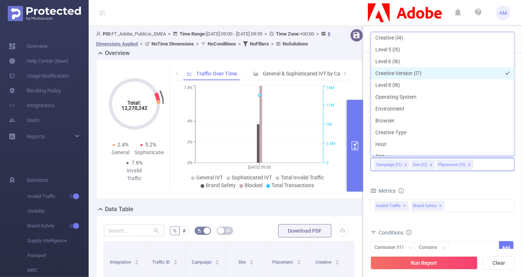
scroll to position [61, 0]
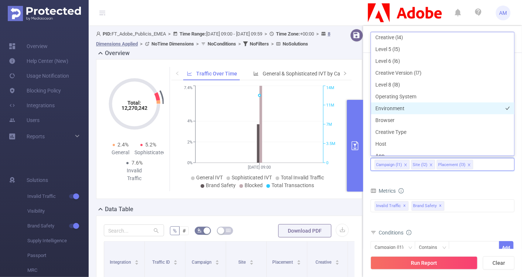
click at [404, 106] on li "Environment" at bounding box center [442, 108] width 143 height 12
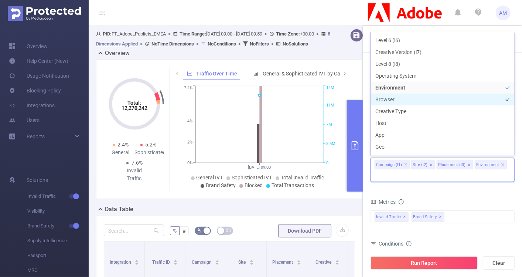
scroll to position [83, 0]
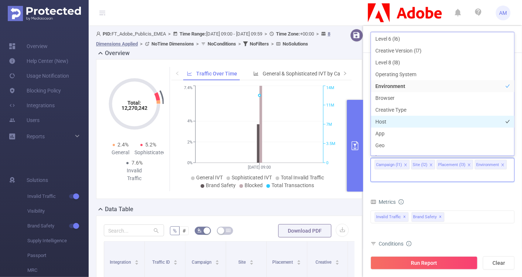
click at [408, 122] on li "Host" at bounding box center [442, 122] width 143 height 12
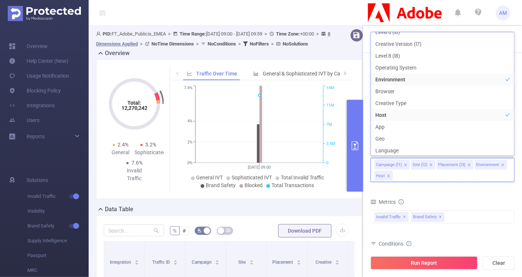
click at [443, 188] on form "Dimensions Campaign (l1) Site (l2) Placement (l3) Environment Host Metrics Tota…" at bounding box center [442, 231] width 144 height 175
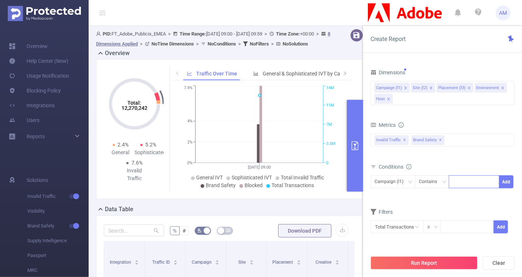
click at [460, 181] on div at bounding box center [474, 181] width 42 height 12
paste input
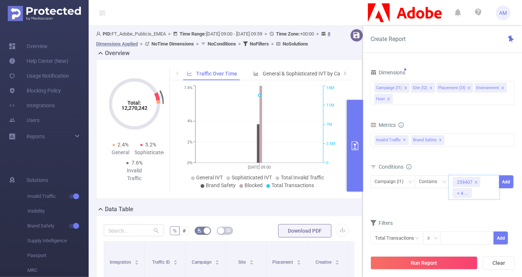
click at [436, 203] on div "Campaign (l1) Contains 259407 + 4 ... Add" at bounding box center [442, 190] width 144 height 32
click at [508, 178] on button "Add" at bounding box center [506, 181] width 14 height 13
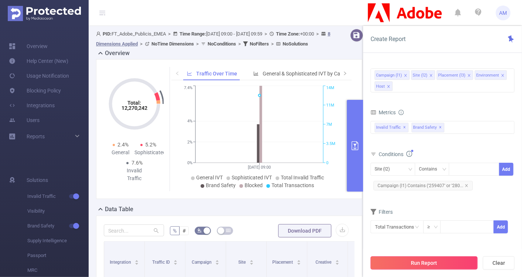
click at [417, 266] on button "Run Report" at bounding box center [423, 262] width 107 height 13
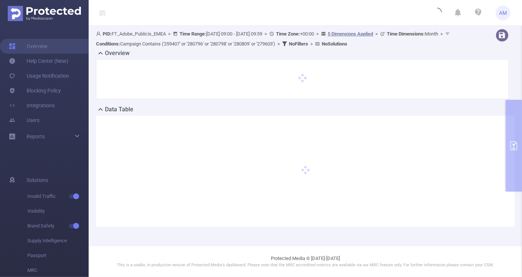
click at [408, 58] on div "Overview" at bounding box center [305, 54] width 418 height 10
click at [425, 51] on div "Overview" at bounding box center [305, 54] width 418 height 10
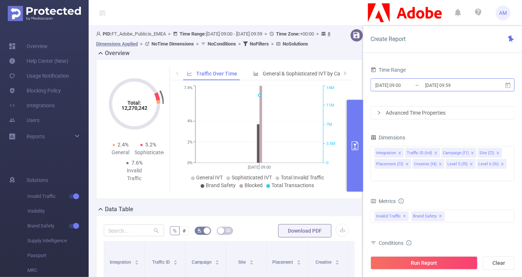
click at [408, 81] on input "[DATE] 09:00" at bounding box center [404, 85] width 60 height 10
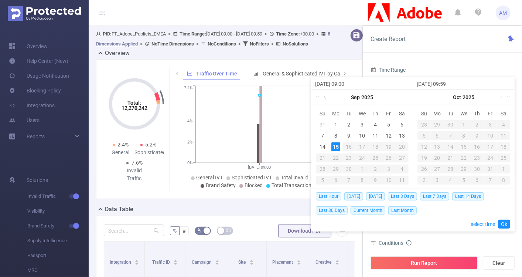
click at [327, 97] on link at bounding box center [325, 97] width 7 height 15
click at [322, 124] on div "1" at bounding box center [322, 124] width 9 height 9
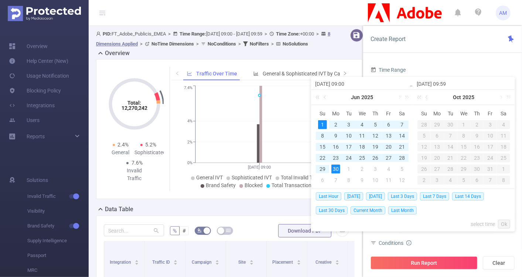
click at [335, 169] on div "30" at bounding box center [335, 168] width 9 height 9
type input "[DATE] 09:00"
type input "[DATE] 09:59"
type input "[DATE] 09:00"
type input "[DATE] 09:59"
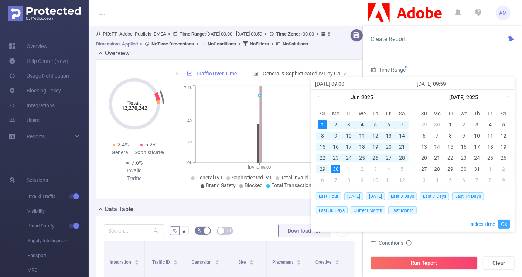
click at [503, 221] on link "Ok" at bounding box center [504, 223] width 12 height 9
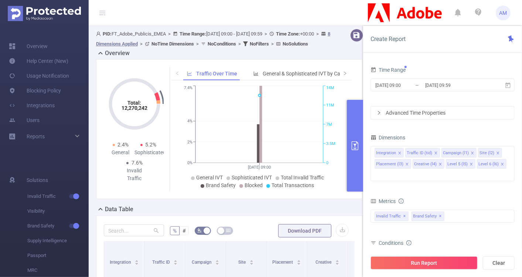
click at [376, 110] on div "Advanced Time Properties" at bounding box center [442, 112] width 143 height 13
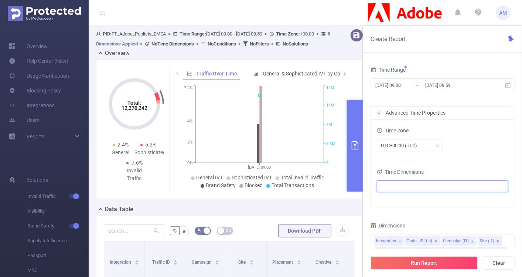
click at [387, 187] on ul at bounding box center [440, 186] width 122 height 11
type input "mont"
click at [394, 211] on span at bounding box center [397, 212] width 6 height 6
click at [485, 156] on div "Time Zone UTC+00:00 (UTC)" at bounding box center [442, 141] width 131 height 32
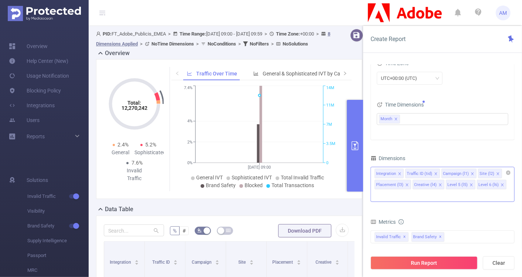
click at [398, 172] on icon "icon: close" at bounding box center [400, 174] width 4 height 4
click at [403, 172] on icon "icon: close" at bounding box center [405, 174] width 4 height 4
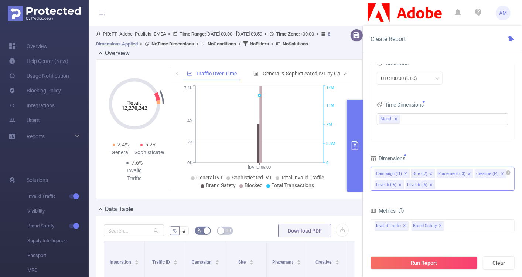
click at [500, 172] on icon "icon: close" at bounding box center [502, 174] width 4 height 4
click at [498, 172] on icon "icon: close" at bounding box center [500, 174] width 4 height 4
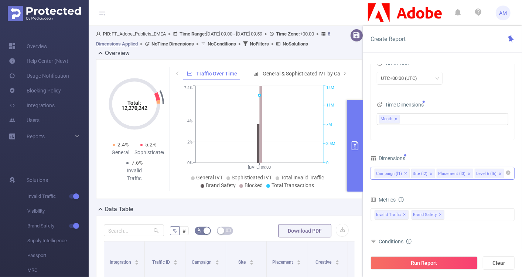
click at [498, 172] on icon "icon: close" at bounding box center [500, 174] width 4 height 4
click at [498, 171] on div "Campaign (l1) Site (l2) Placement (l3)" at bounding box center [442, 173] width 136 height 12
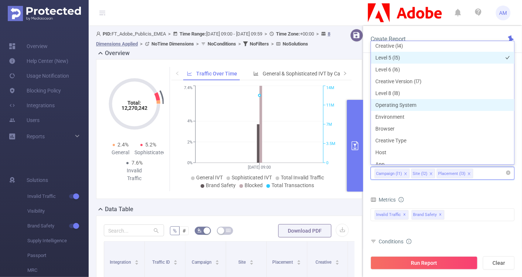
scroll to position [80, 0]
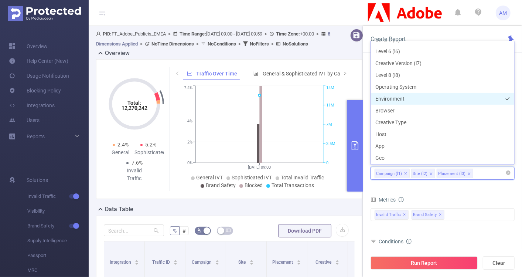
click at [405, 97] on li "Environment" at bounding box center [442, 99] width 143 height 12
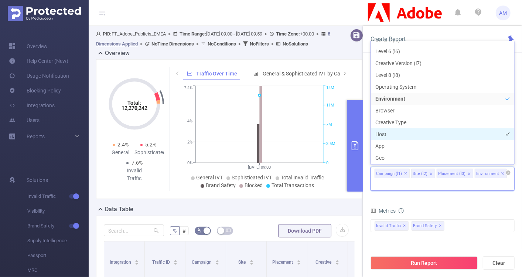
click at [386, 133] on li "Host" at bounding box center [442, 134] width 143 height 12
click at [447, 198] on form "Dimensions Campaign (l1) Site (l2) Placement (l3) Environment Host Metrics Tota…" at bounding box center [442, 240] width 144 height 175
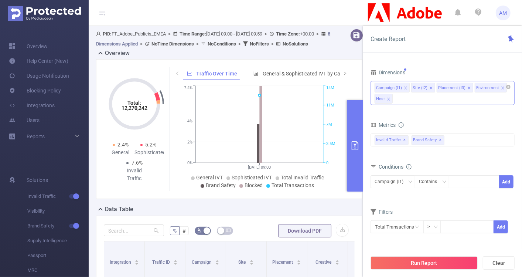
click at [507, 205] on form "Dimensions Campaign (l1) Site (l2) Placement (l3) Environment Host Metrics Tota…" at bounding box center [442, 154] width 144 height 175
click at [473, 179] on div at bounding box center [474, 181] width 42 height 12
paste input
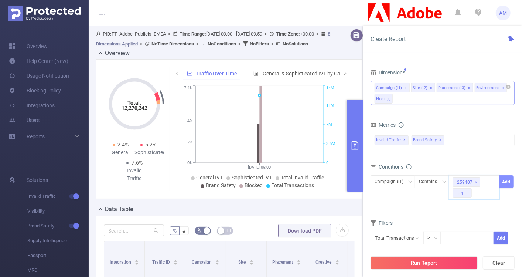
click at [504, 185] on button "Add" at bounding box center [506, 181] width 14 height 13
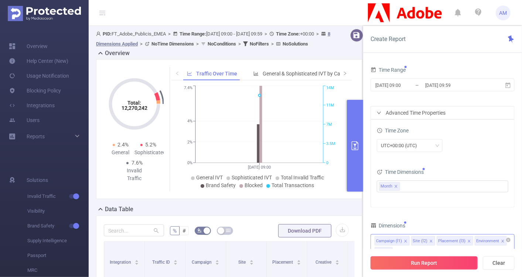
click at [433, 260] on button "Run Report" at bounding box center [423, 262] width 107 height 13
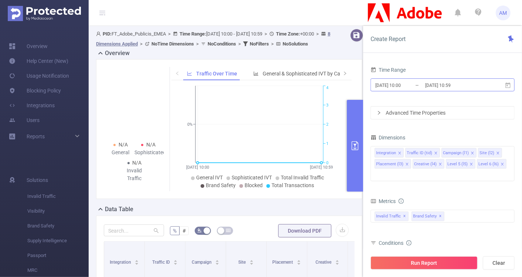
click at [400, 86] on input "[DATE] 10:00" at bounding box center [404, 85] width 60 height 10
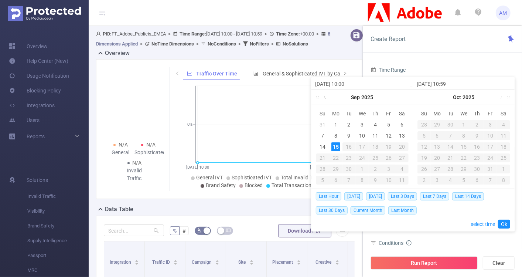
click at [325, 94] on link at bounding box center [325, 97] width 7 height 15
click at [320, 123] on div "1" at bounding box center [322, 124] width 9 height 9
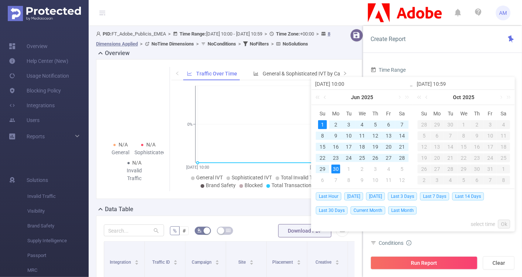
click at [334, 168] on div "30" at bounding box center [335, 168] width 9 height 9
type input "[DATE] 10:00"
type input "[DATE] 10:59"
type input "[DATE] 10:00"
type input "[DATE] 10:59"
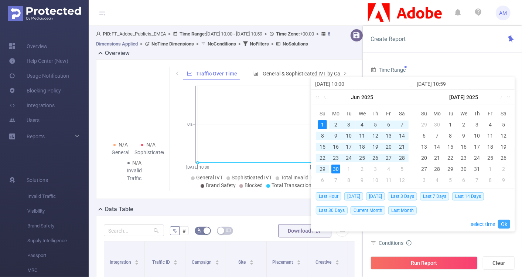
click at [503, 226] on link "Ok" at bounding box center [504, 223] width 12 height 9
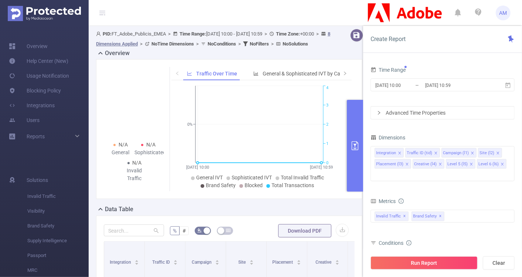
click at [381, 108] on div "Advanced Time Properties" at bounding box center [442, 112] width 143 height 13
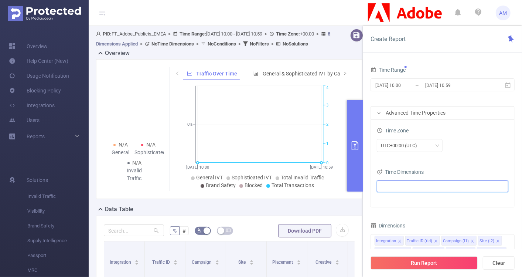
click at [406, 185] on ul at bounding box center [440, 186] width 122 height 11
type input "month"
click at [399, 212] on span at bounding box center [397, 212] width 6 height 6
click at [500, 144] on div "UTC+00:00 (UTC)" at bounding box center [442, 145] width 131 height 13
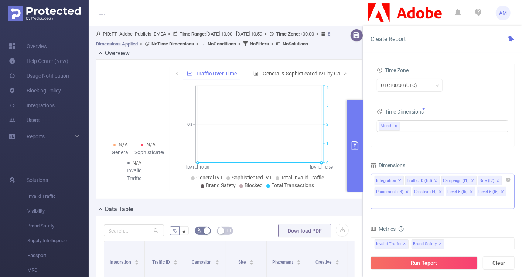
click at [400, 181] on icon "icon: close" at bounding box center [400, 181] width 4 height 4
click at [403, 179] on icon "icon: close" at bounding box center [405, 181] width 4 height 4
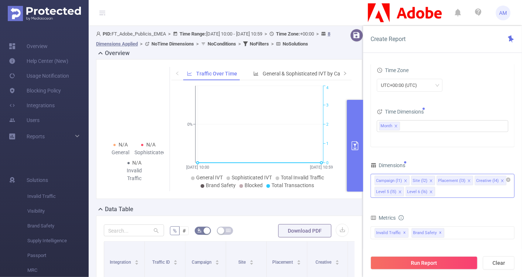
click at [429, 179] on icon "icon: close" at bounding box center [431, 181] width 4 height 4
click at [440, 179] on li "Placement (l3)" at bounding box center [429, 180] width 37 height 10
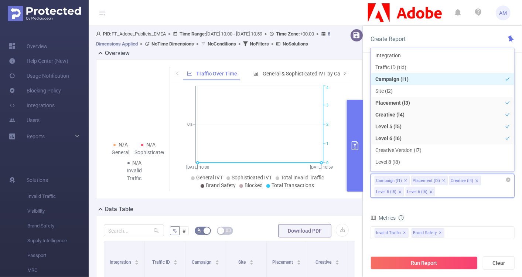
click at [442, 179] on icon "icon: close" at bounding box center [444, 181] width 4 height 4
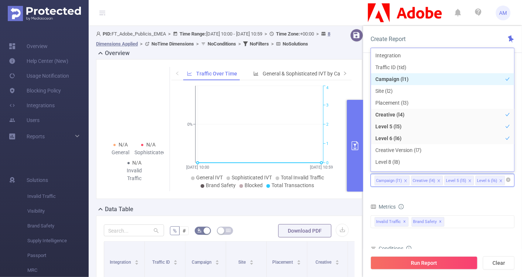
click at [468, 179] on icon "icon: close" at bounding box center [469, 180] width 3 height 3
click at [469, 179] on icon "icon: close" at bounding box center [470, 181] width 4 height 4
click at [463, 179] on div "Campaign (l1) Creative (l4)" at bounding box center [442, 180] width 136 height 12
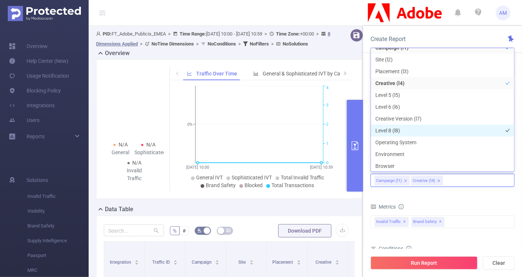
scroll to position [31, 0]
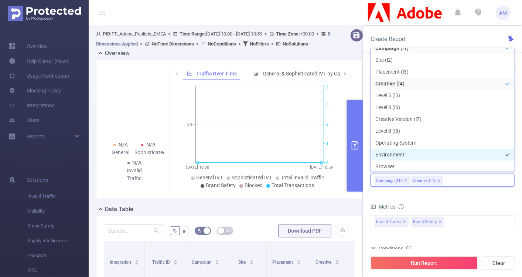
click at [408, 154] on li "Environment" at bounding box center [442, 154] width 143 height 12
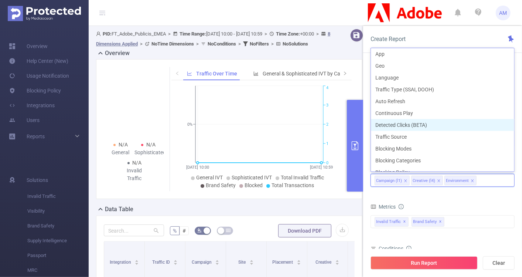
scroll to position [179, 0]
click at [437, 177] on span at bounding box center [439, 181] width 4 height 8
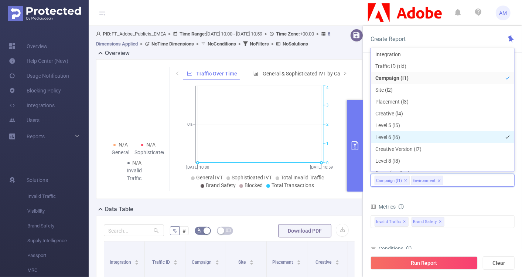
scroll to position [7, 0]
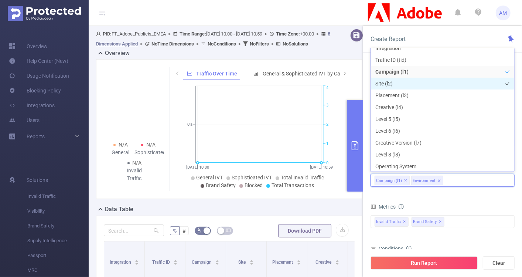
click at [400, 84] on li "Site (l2)" at bounding box center [442, 84] width 143 height 12
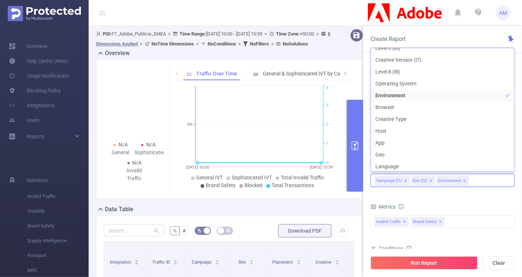
scroll to position [93, 0]
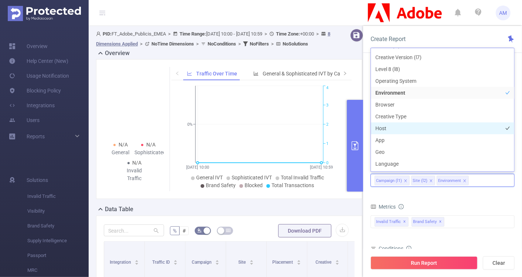
click at [411, 128] on li "Host" at bounding box center [442, 128] width 143 height 12
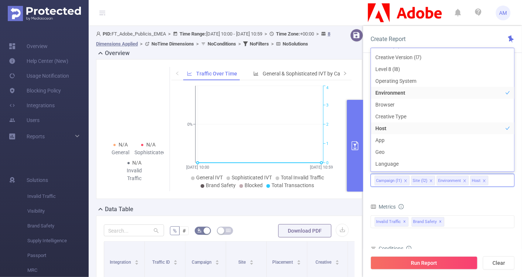
scroll to position [102, 0]
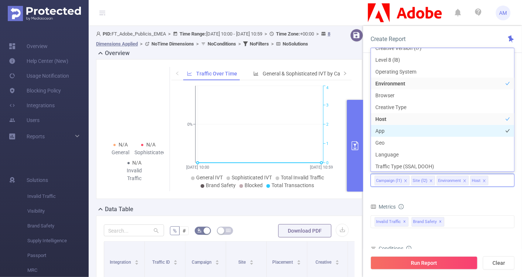
click at [407, 131] on li "App" at bounding box center [442, 131] width 143 height 12
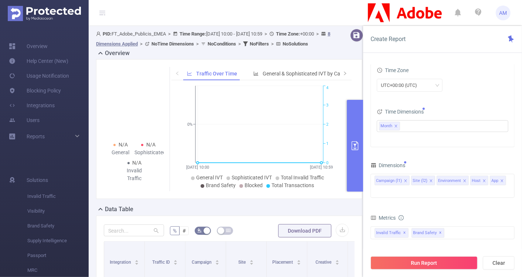
click at [454, 195] on form "Dimensions Campaign (l1) Site (l2) Environment Host App Metrics Total General I…" at bounding box center [442, 247] width 144 height 175
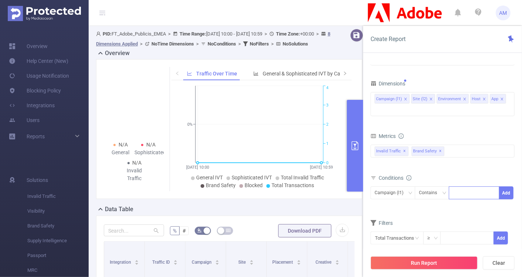
click at [464, 186] on div at bounding box center [474, 192] width 42 height 12
paste input
click at [506, 186] on button "Add" at bounding box center [506, 192] width 14 height 13
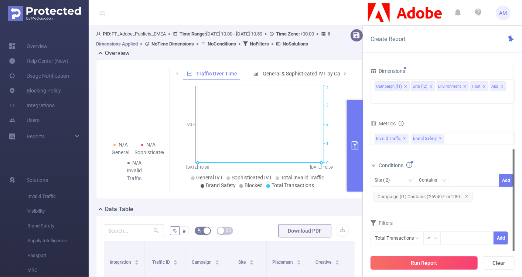
click at [437, 260] on button "Run Report" at bounding box center [423, 262] width 107 height 13
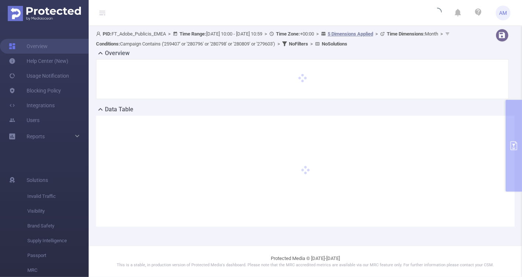
click at [419, 52] on div "Overview" at bounding box center [305, 54] width 418 height 10
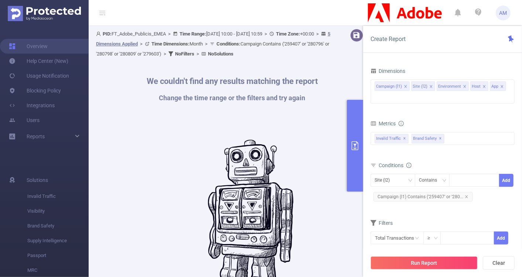
click at [442, 60] on div "Time Range [DATE] 10:00 _ [DATE] 10:59 Advanced Time Properties Time Zone UTC+0…" at bounding box center [442, 173] width 159 height 232
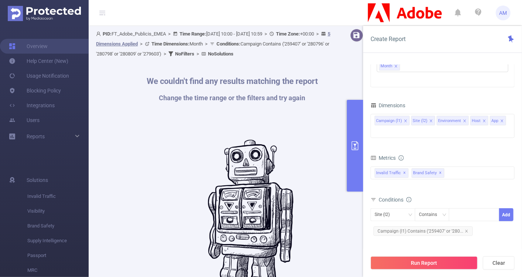
click at [500, 119] on icon "icon: close" at bounding box center [502, 121] width 4 height 4
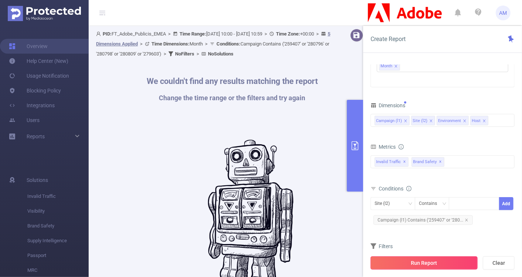
click at [439, 264] on button "Run Report" at bounding box center [423, 262] width 107 height 13
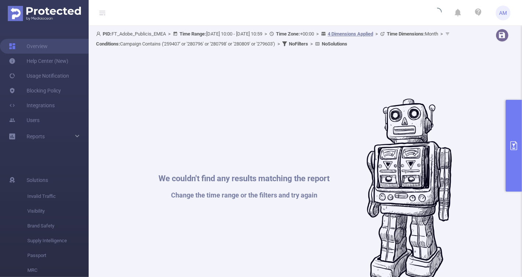
click at [513, 132] on button "primary" at bounding box center [514, 146] width 16 height 92
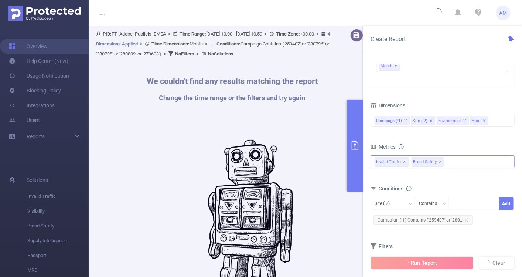
click at [439, 159] on span "✕" at bounding box center [440, 161] width 3 height 9
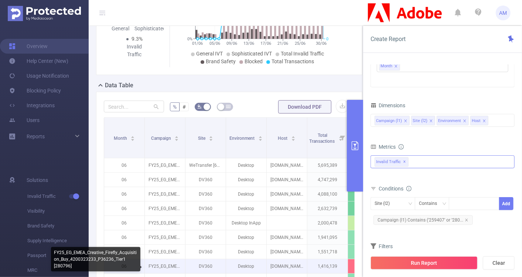
scroll to position [201, 0]
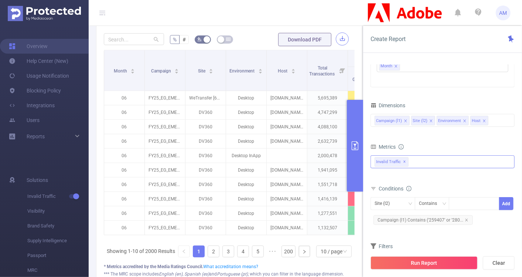
click at [336, 39] on button "button" at bounding box center [342, 38] width 13 height 13
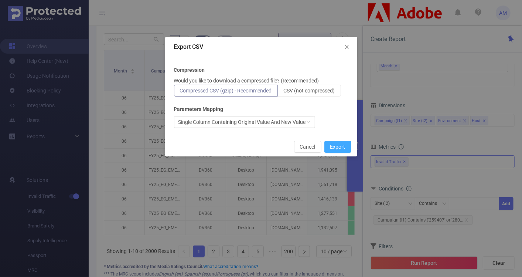
click at [345, 147] on button "Export" at bounding box center [337, 147] width 27 height 12
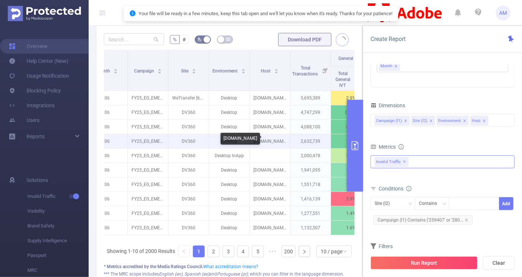
scroll to position [0, 0]
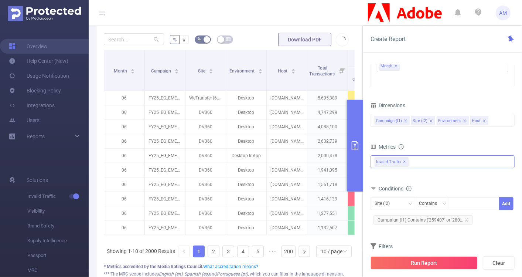
click at [355, 140] on button "primary" at bounding box center [355, 146] width 16 height 92
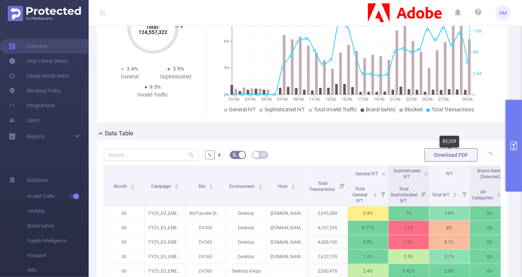
scroll to position [75, 0]
click at [442, 163] on div "% # Download PDF Month Campaign Site Environment Host Total Transactions Genera…" at bounding box center [302, 281] width 397 height 267
click at [507, 78] on div "Overview Total: 124,557,322 Total: 124,557,322 3.4% General 5.9% Sophisticated …" at bounding box center [305, 51] width 418 height 156
click at [513, 119] on button "primary" at bounding box center [514, 146] width 16 height 92
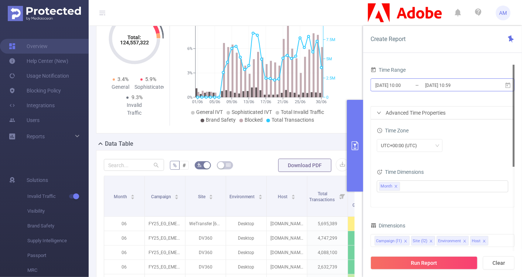
click at [401, 84] on input "[DATE] 10:00" at bounding box center [404, 85] width 60 height 10
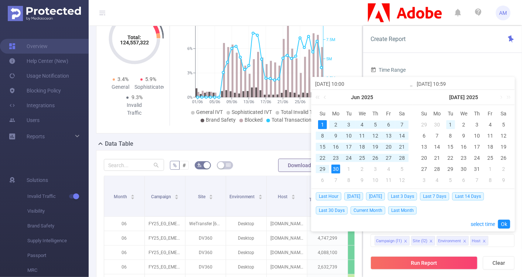
click at [449, 122] on div "1" at bounding box center [450, 124] width 9 height 9
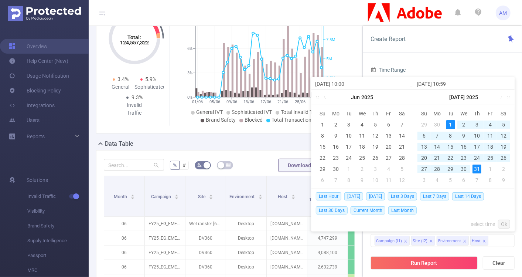
click at [479, 167] on div "31" at bounding box center [476, 168] width 9 height 9
type input "[DATE] 10:00"
type input "[DATE] 10:59"
type input "[DATE] 10:00"
type input "[DATE] 10:59"
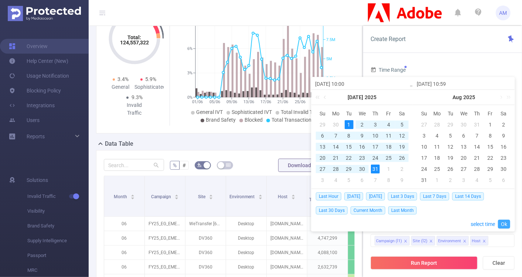
click at [505, 222] on link "Ok" at bounding box center [504, 223] width 12 height 9
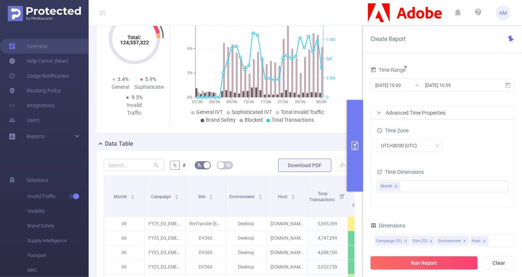
click at [444, 265] on button "Run Report" at bounding box center [423, 262] width 107 height 13
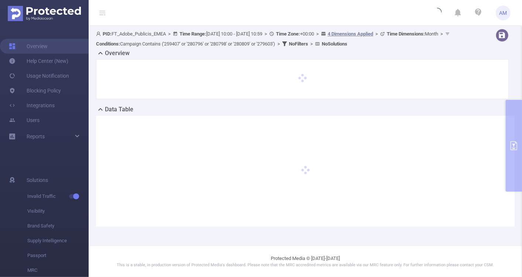
scroll to position [0, 0]
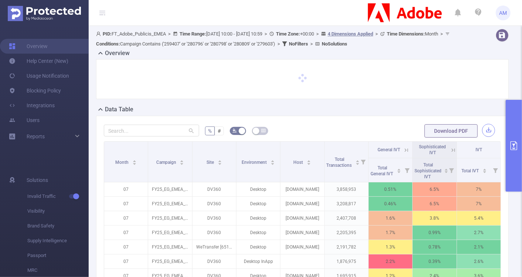
click at [483, 130] on button "button" at bounding box center [488, 130] width 13 height 13
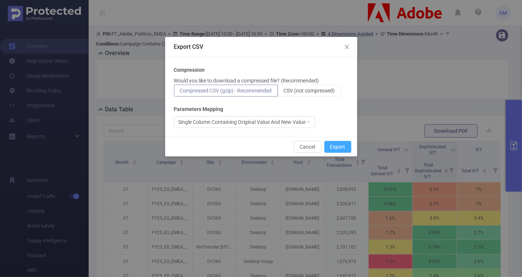
click at [337, 147] on button "Export" at bounding box center [337, 147] width 27 height 12
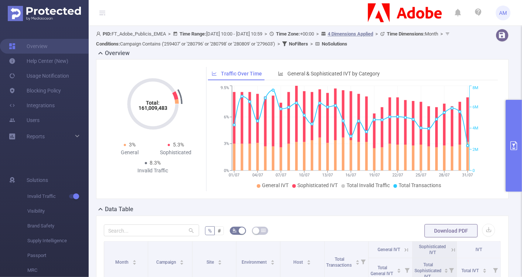
click at [517, 116] on button "primary" at bounding box center [514, 146] width 16 height 92
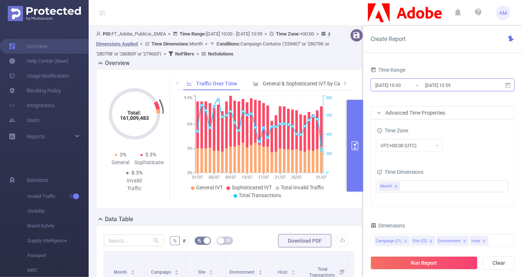
click at [413, 88] on input "[DATE] 10:00" at bounding box center [404, 85] width 60 height 10
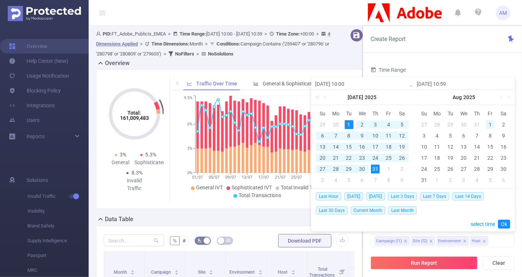
click at [487, 123] on div "1" at bounding box center [490, 124] width 9 height 9
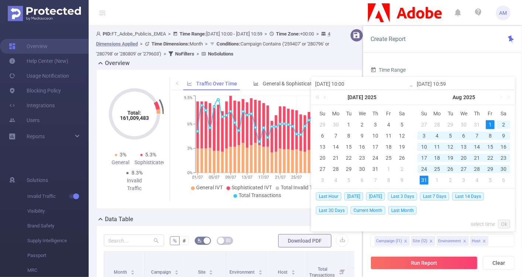
click at [424, 179] on div "31" at bounding box center [424, 179] width 9 height 9
type input "[DATE] 10:00"
type input "[DATE] 10:59"
type input "[DATE] 10:00"
type input "[DATE] 10:59"
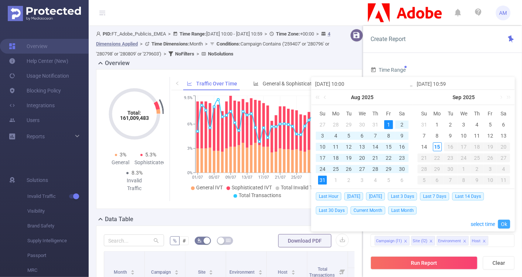
click at [506, 224] on link "Ok" at bounding box center [504, 223] width 12 height 9
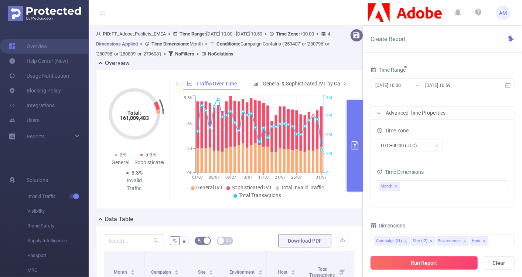
click at [415, 260] on button "Run Report" at bounding box center [423, 262] width 107 height 13
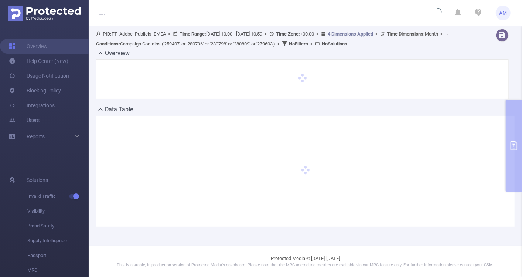
click at [431, 202] on div at bounding box center [305, 171] width 418 height 111
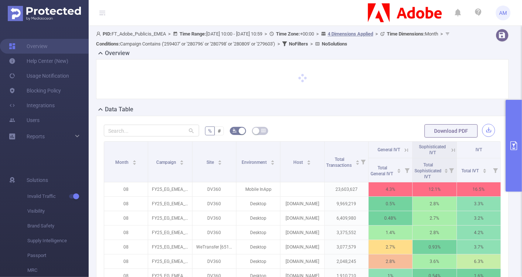
click at [483, 129] on button "button" at bounding box center [488, 130] width 13 height 13
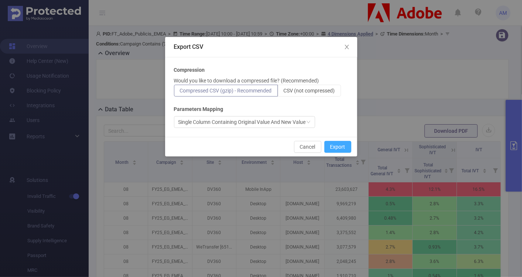
click at [339, 146] on button "Export" at bounding box center [337, 147] width 27 height 12
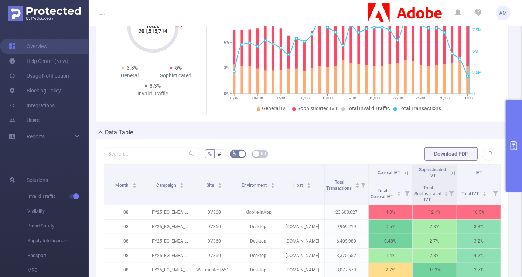
scroll to position [82, 0]
